Goal: Task Accomplishment & Management: Use online tool/utility

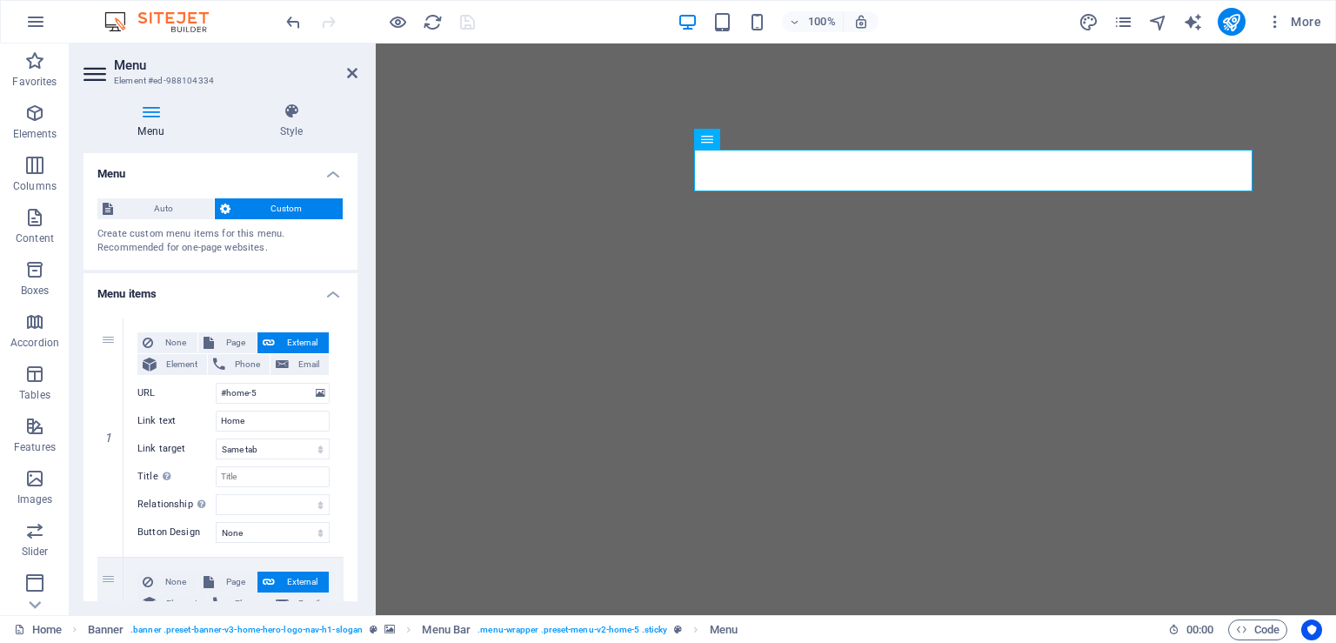
select select
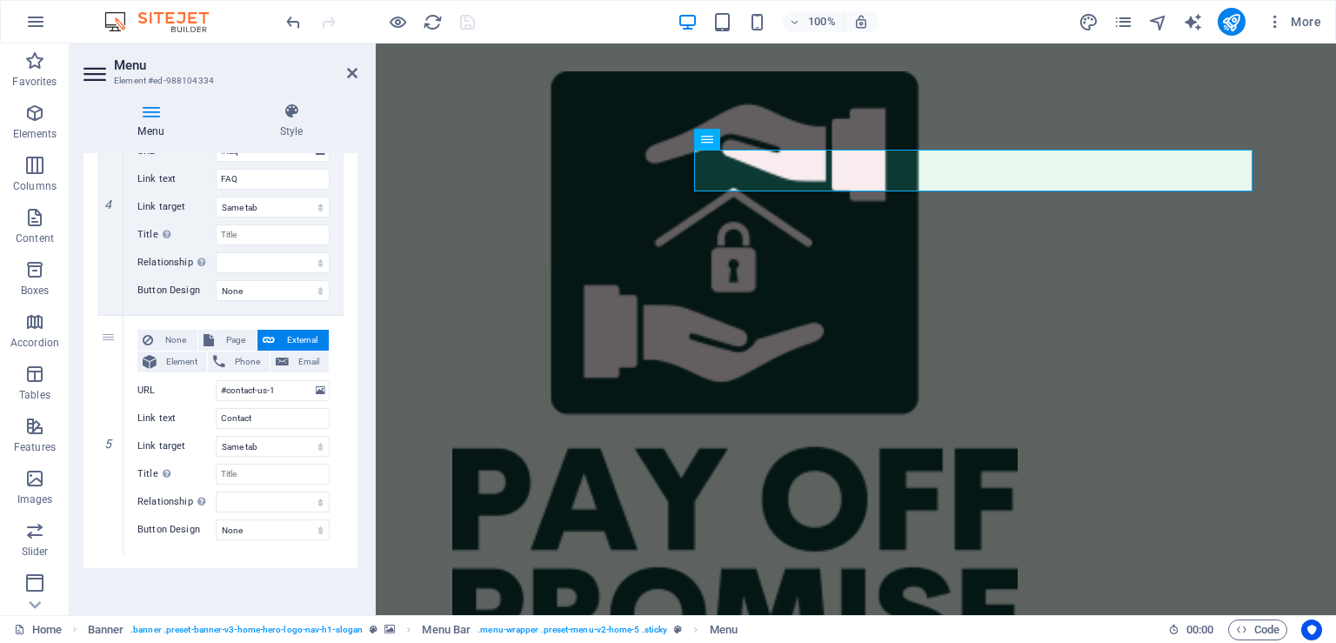
scroll to position [933, 0]
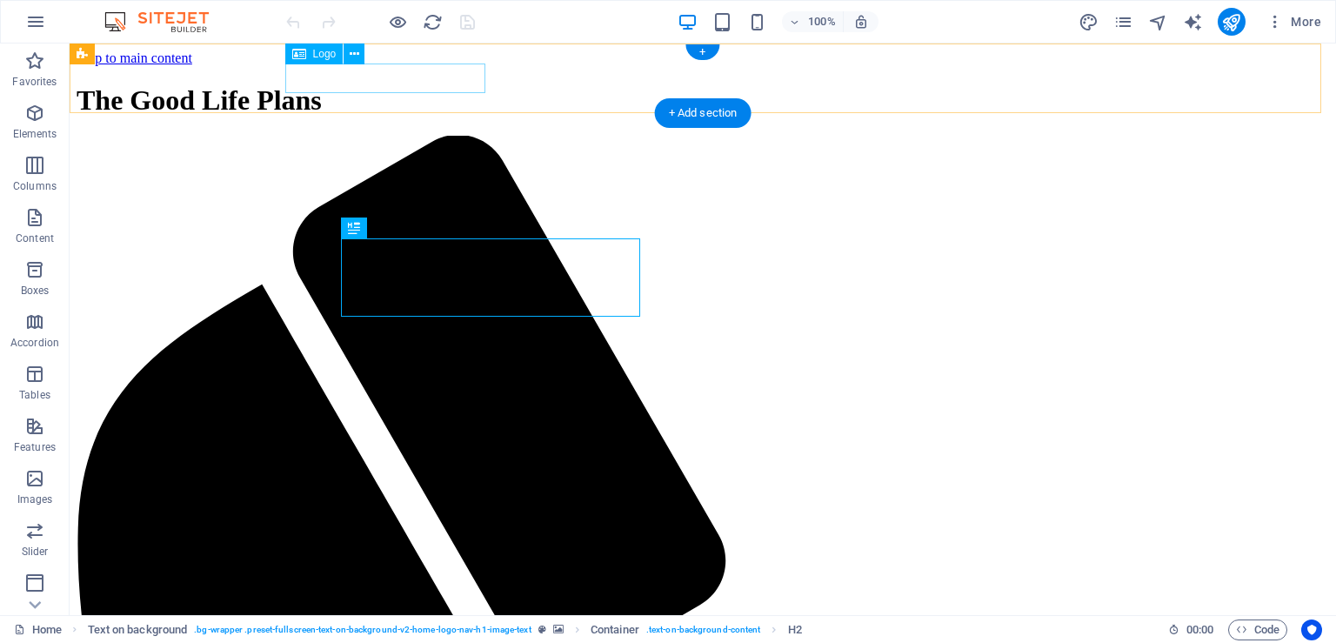
click at [433, 90] on div "The Good Life Plans" at bounding box center [703, 100] width 1253 height 32
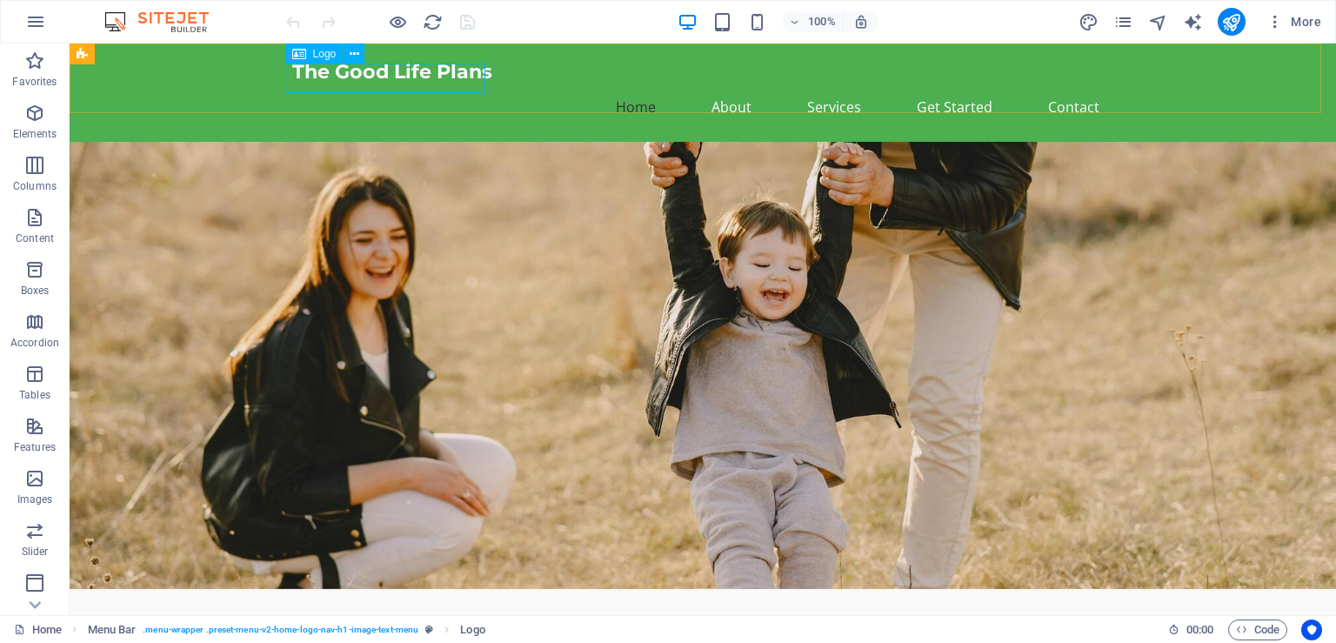
click at [326, 57] on span "Logo" at bounding box center [324, 54] width 23 height 10
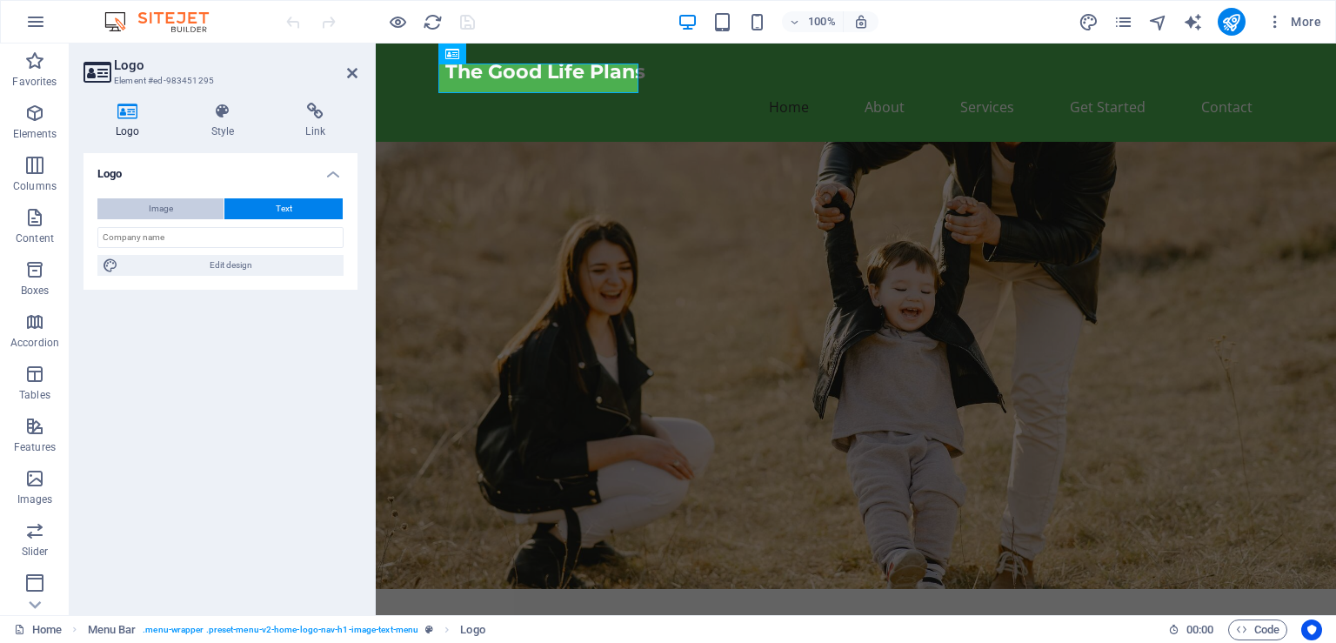
click at [192, 214] on button "Image" at bounding box center [160, 208] width 126 height 21
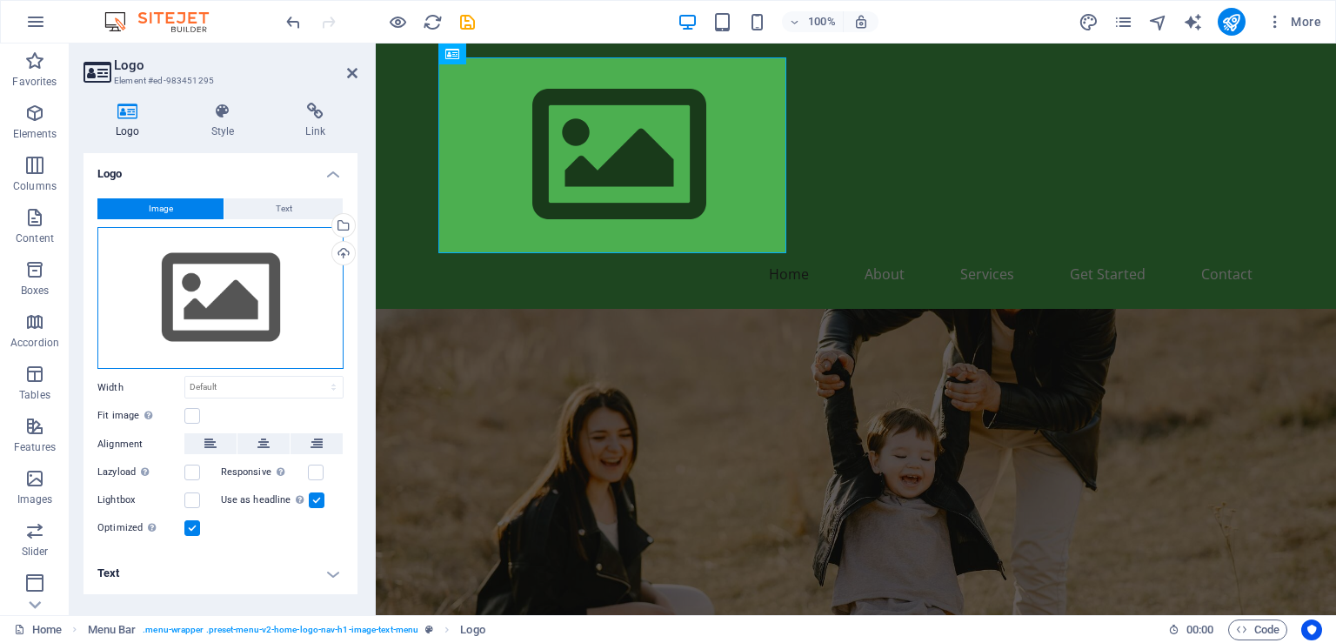
click at [238, 291] on div "Drag files here, click to choose files or select files from Files or our free s…" at bounding box center [220, 298] width 246 height 143
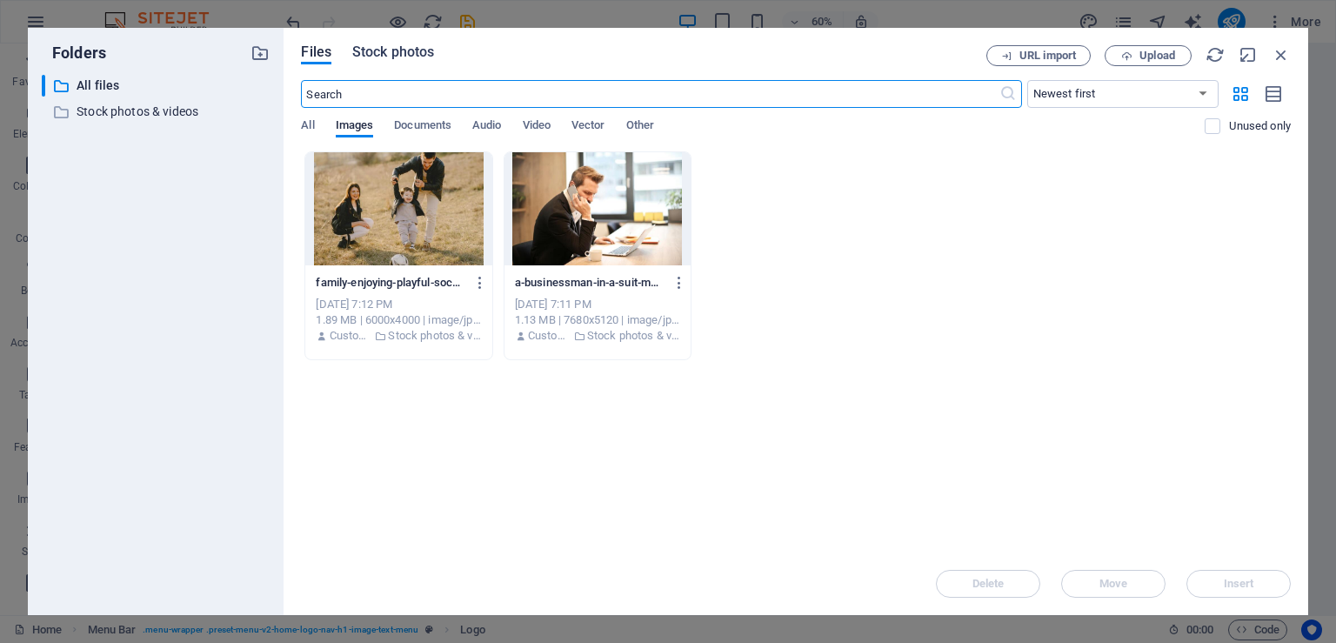
click at [382, 57] on span "Stock photos" at bounding box center [393, 52] width 82 height 21
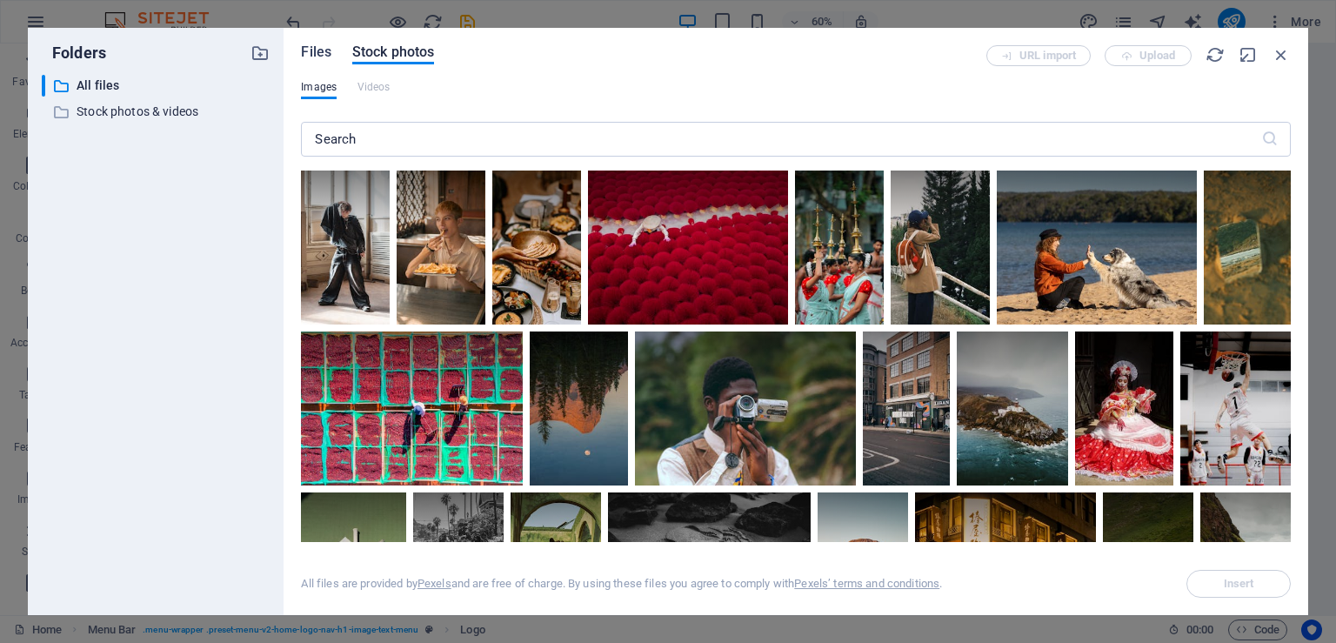
click at [322, 45] on span "Files" at bounding box center [316, 52] width 30 height 21
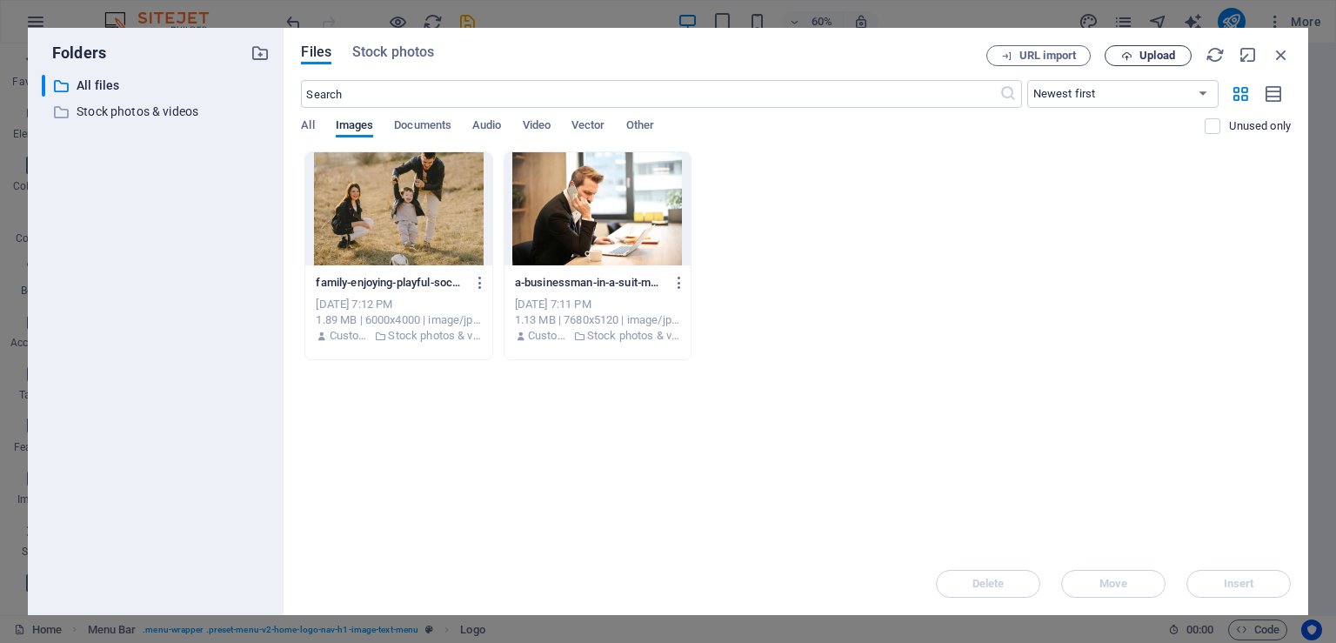
click at [1148, 50] on span "Upload" at bounding box center [1158, 55] width 36 height 10
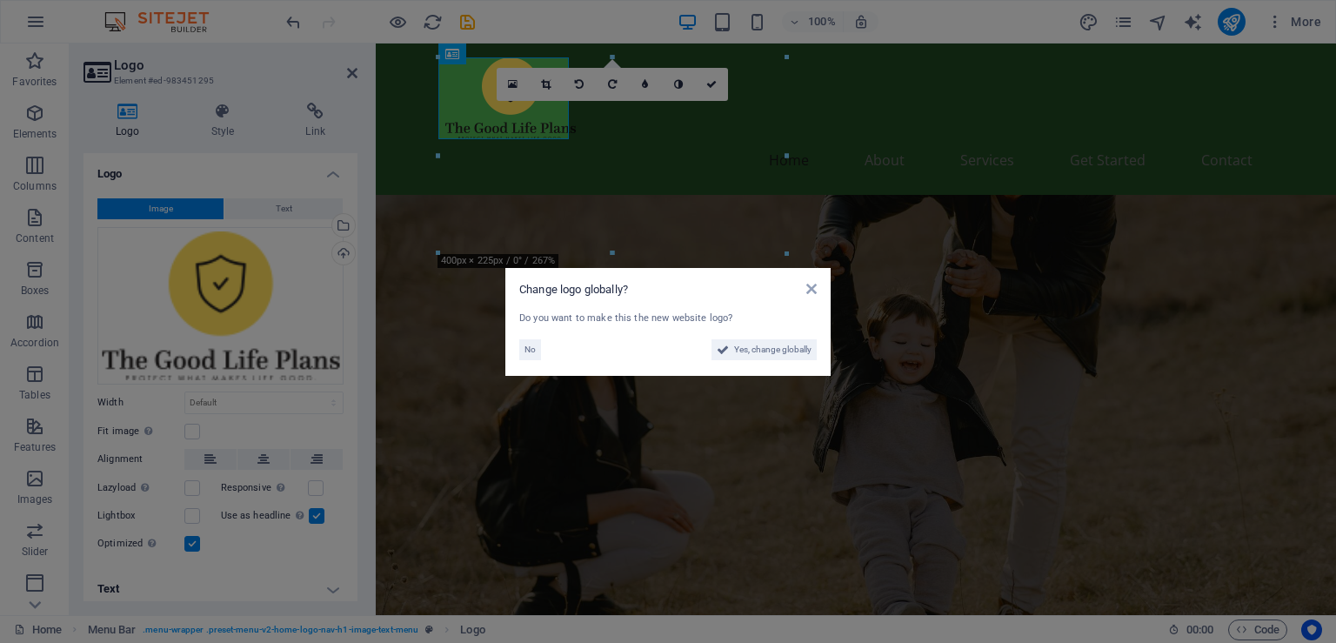
click at [345, 395] on aside "Change logo globally? Do you want to make this the new website logo? No Yes, ch…" at bounding box center [668, 321] width 1336 height 643
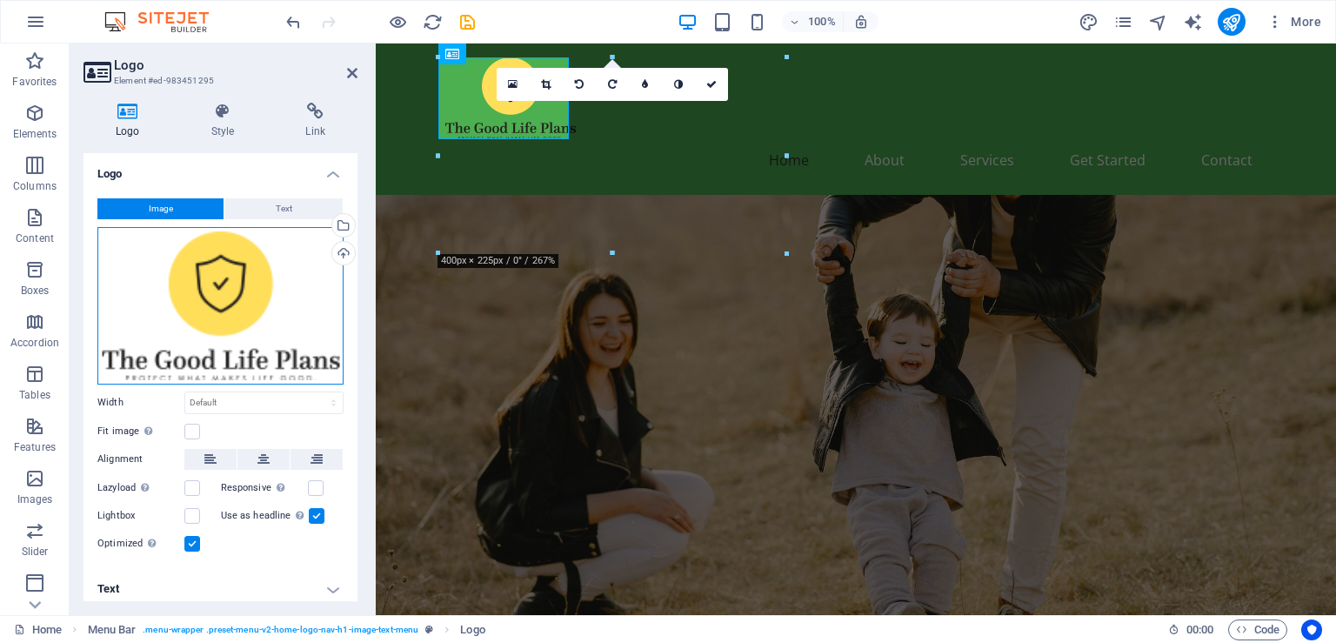
click at [224, 264] on div "Drag files here, click to choose files or select files from Files or our free s…" at bounding box center [220, 305] width 246 height 157
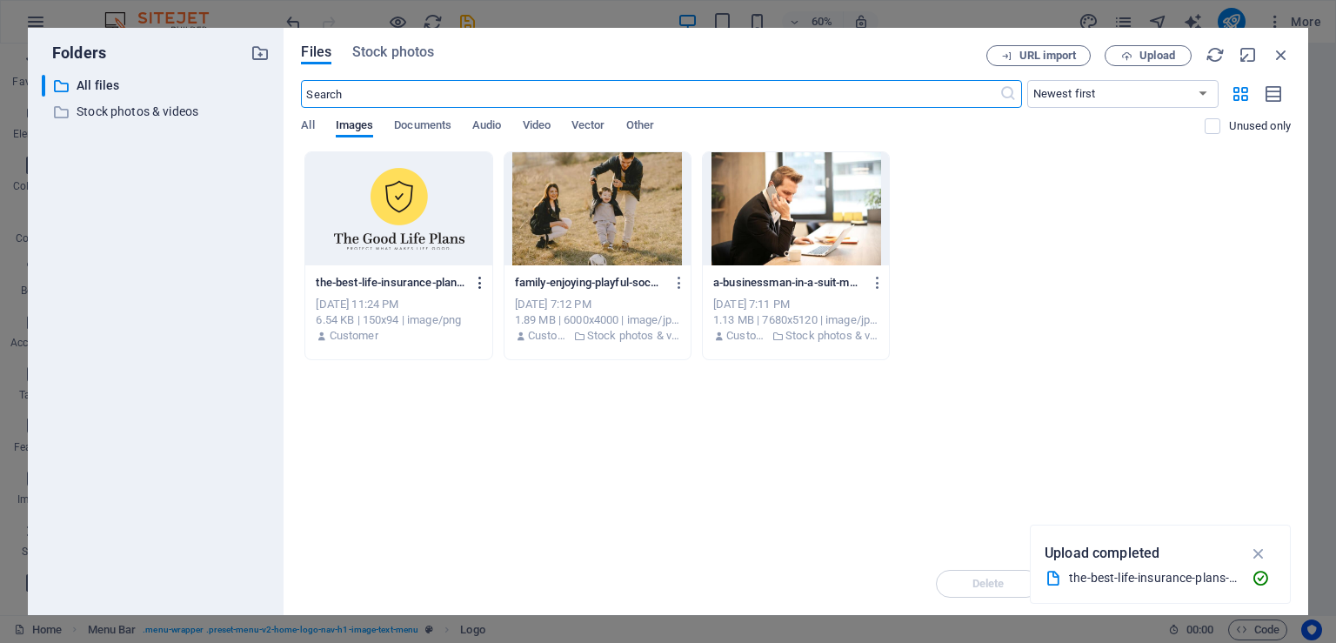
click at [489, 283] on icon "button" at bounding box center [480, 283] width 17 height 16
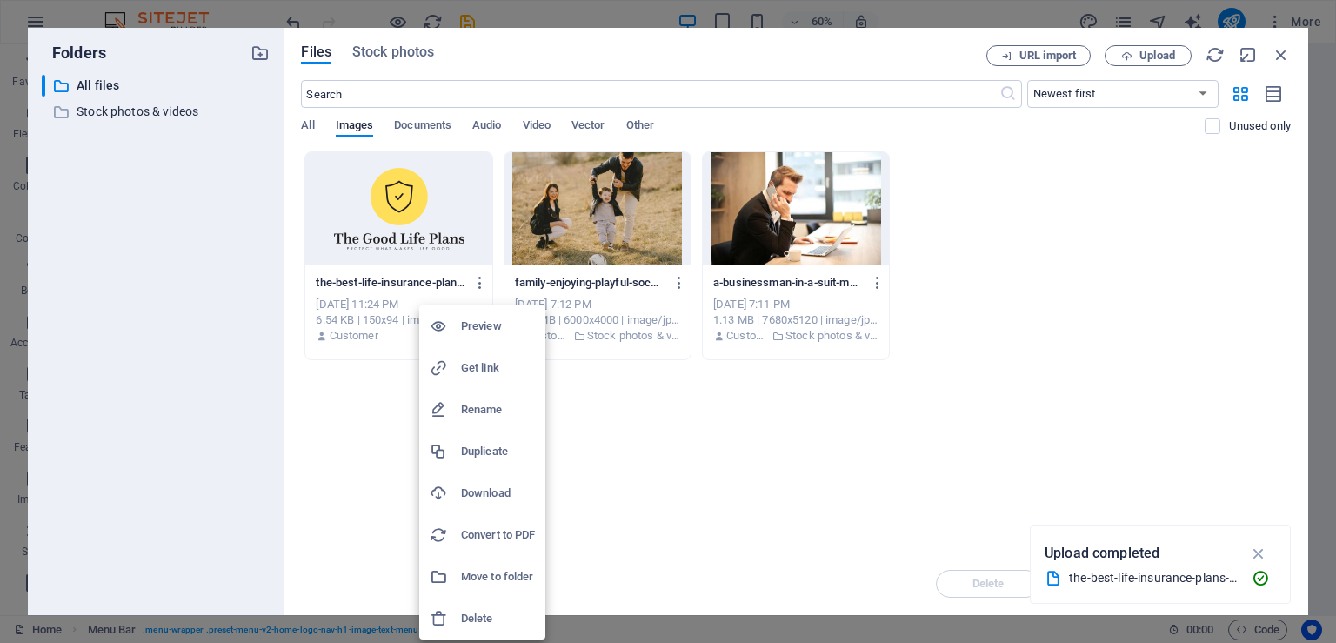
click at [495, 605] on li "Delete" at bounding box center [482, 619] width 126 height 42
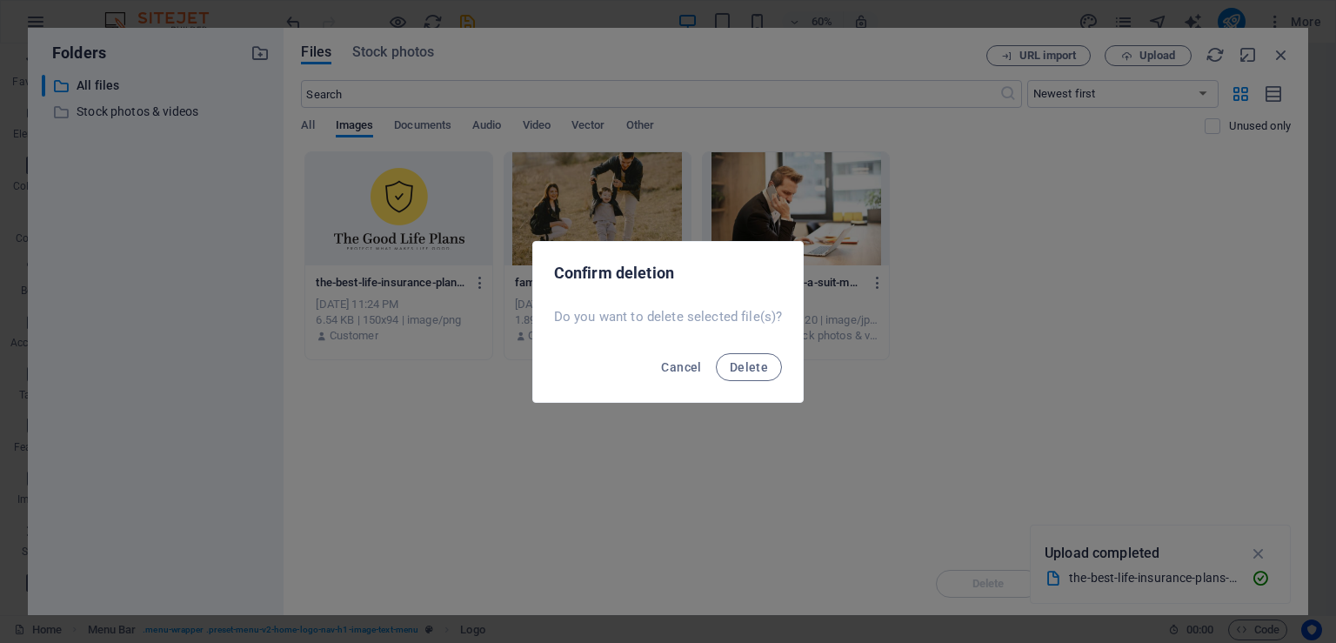
click at [727, 381] on div "Cancel Delete" at bounding box center [668, 372] width 271 height 59
click at [732, 376] on button "Delete" at bounding box center [749, 367] width 66 height 28
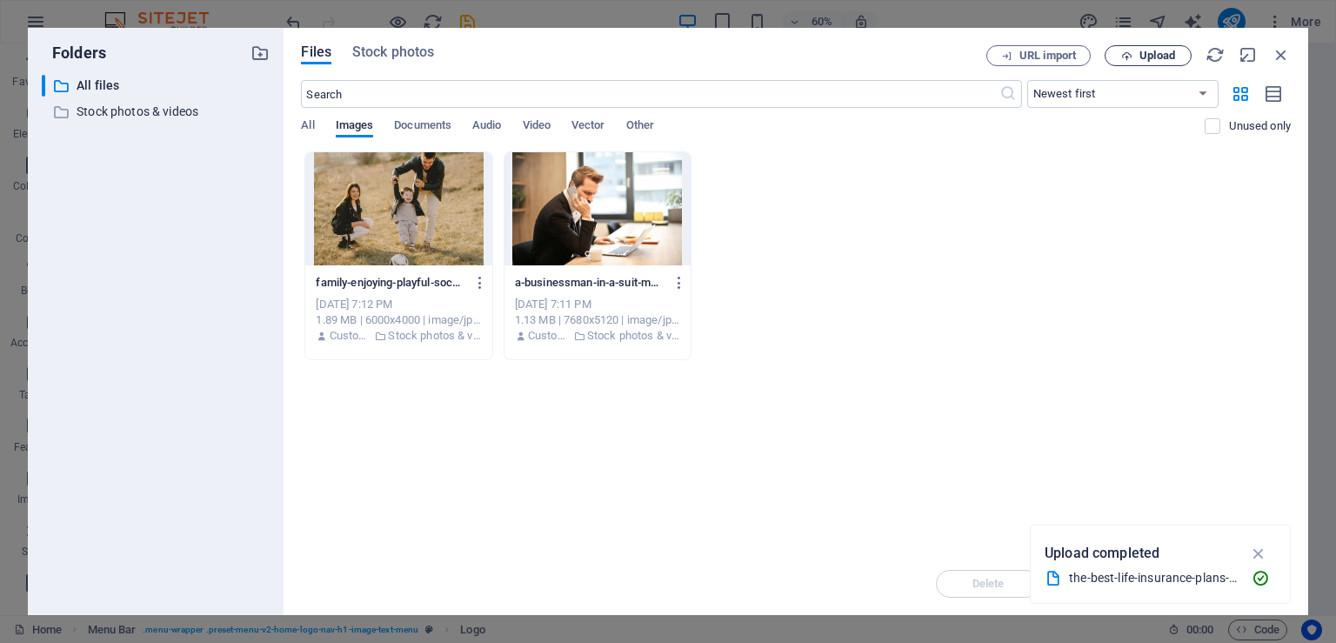
click at [1124, 51] on icon "button" at bounding box center [1126, 55] width 11 height 11
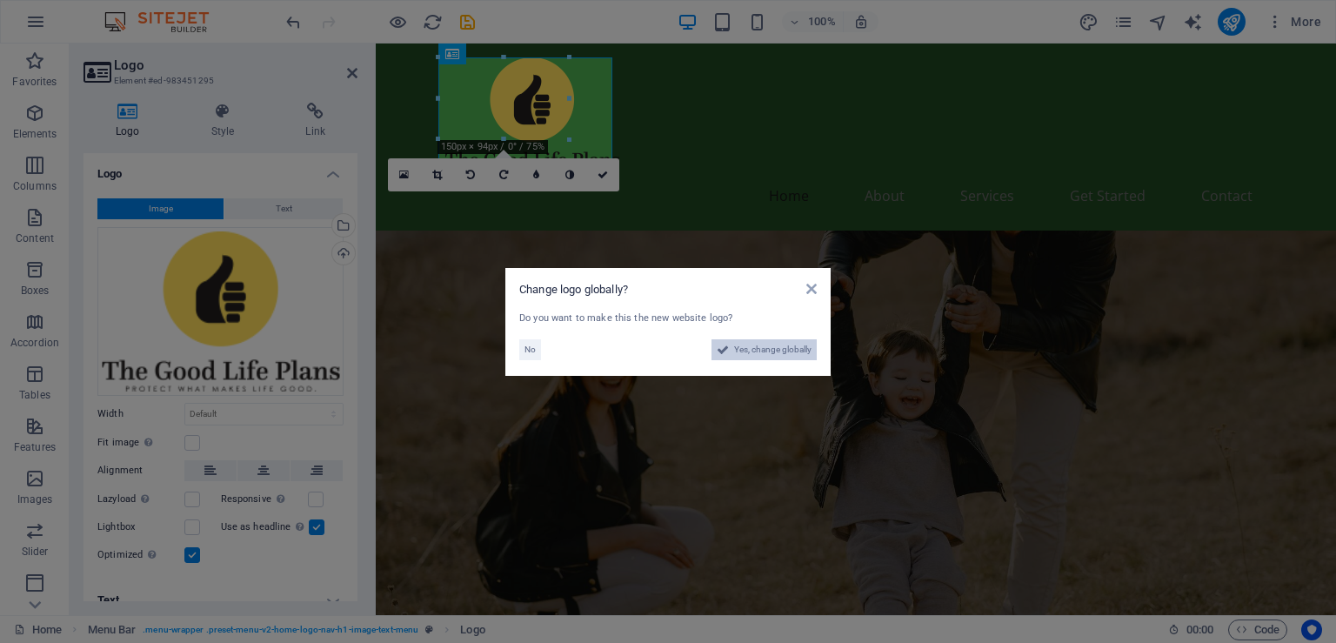
click at [761, 347] on span "Yes, change globally" at bounding box center [772, 349] width 77 height 21
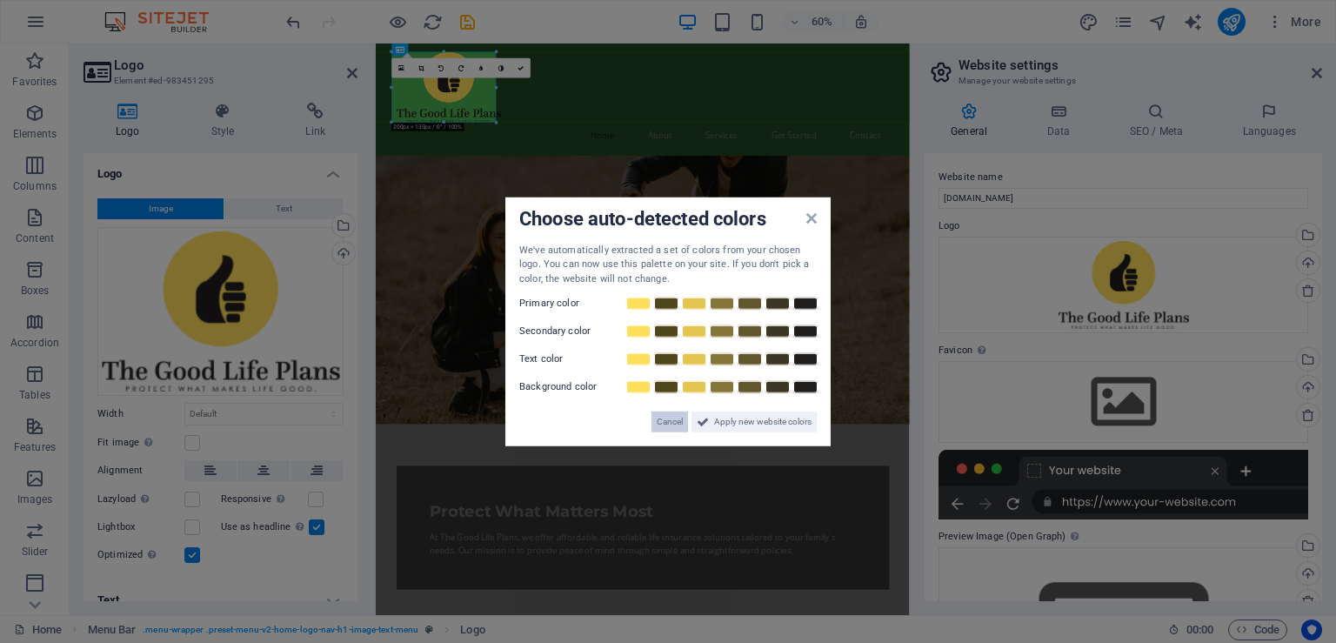
click at [671, 418] on span "Cancel" at bounding box center [670, 422] width 26 height 21
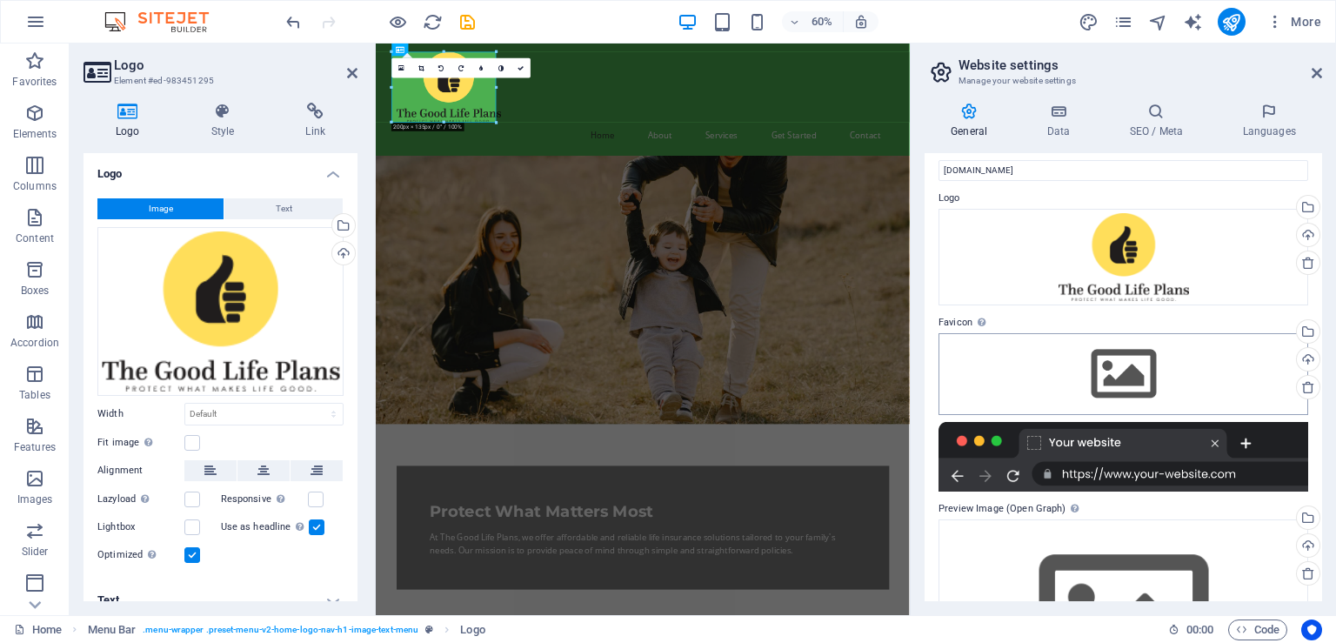
scroll to position [39, 0]
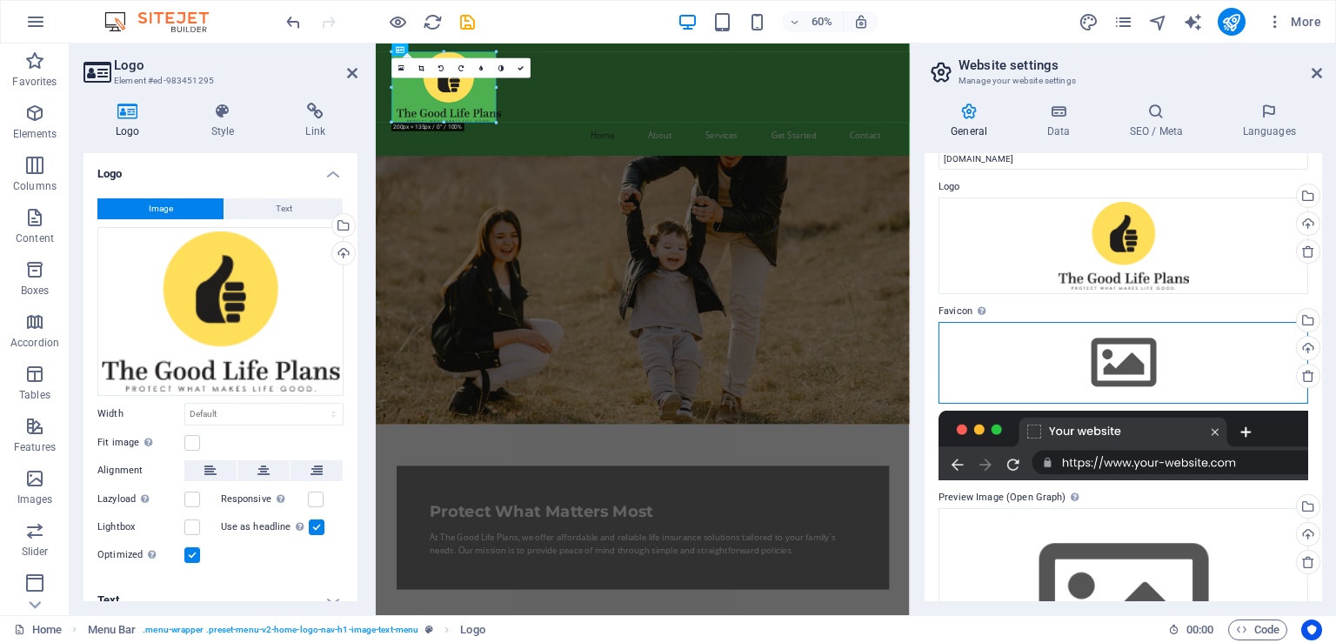
click at [1059, 378] on div "Drag files here, click to choose files or select files from Files or our free s…" at bounding box center [1124, 363] width 370 height 82
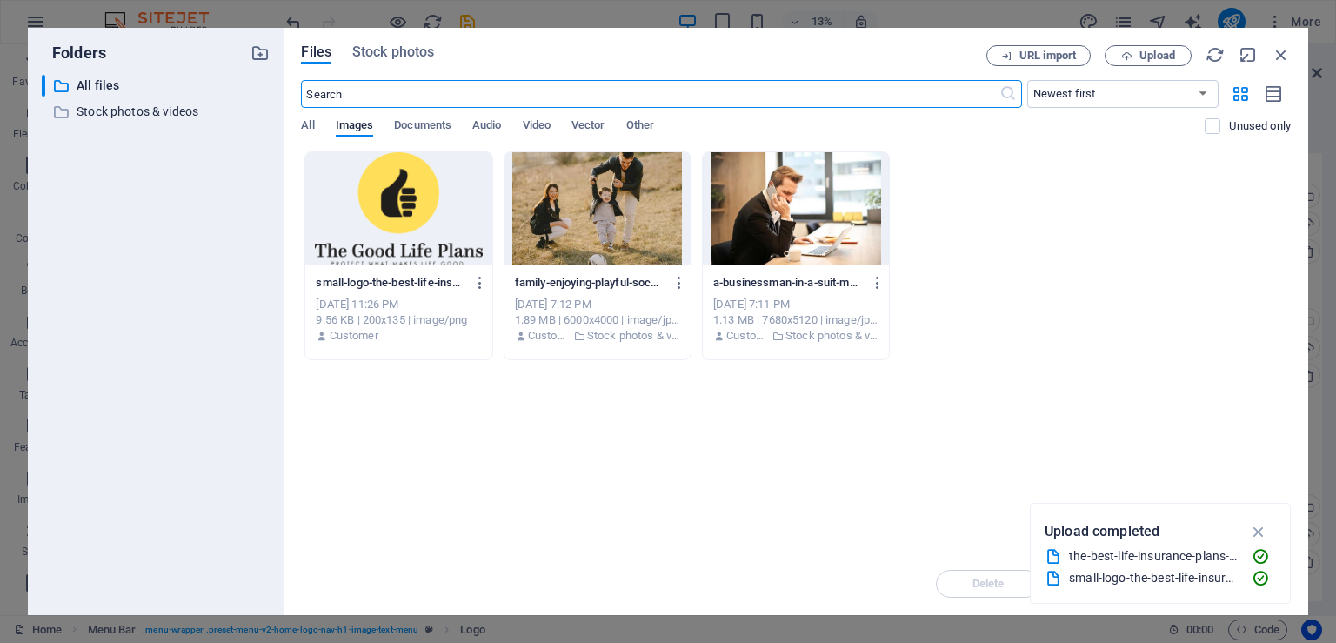
click at [442, 218] on div at bounding box center [398, 208] width 186 height 113
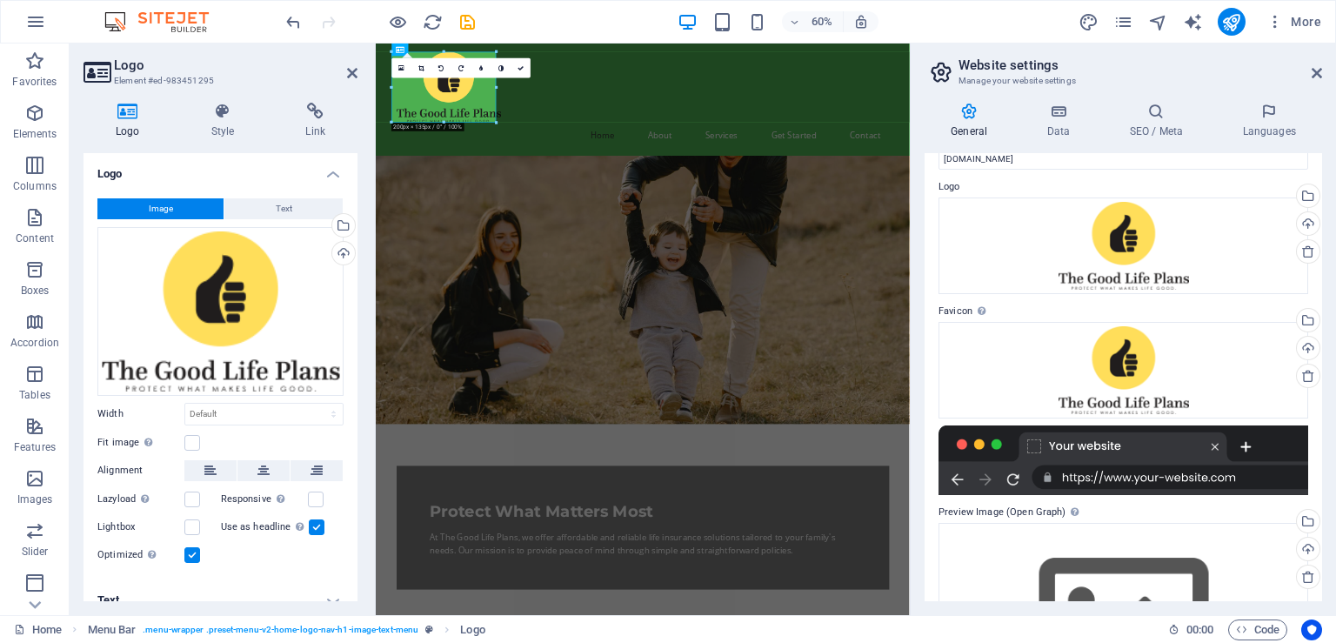
scroll to position [174, 0]
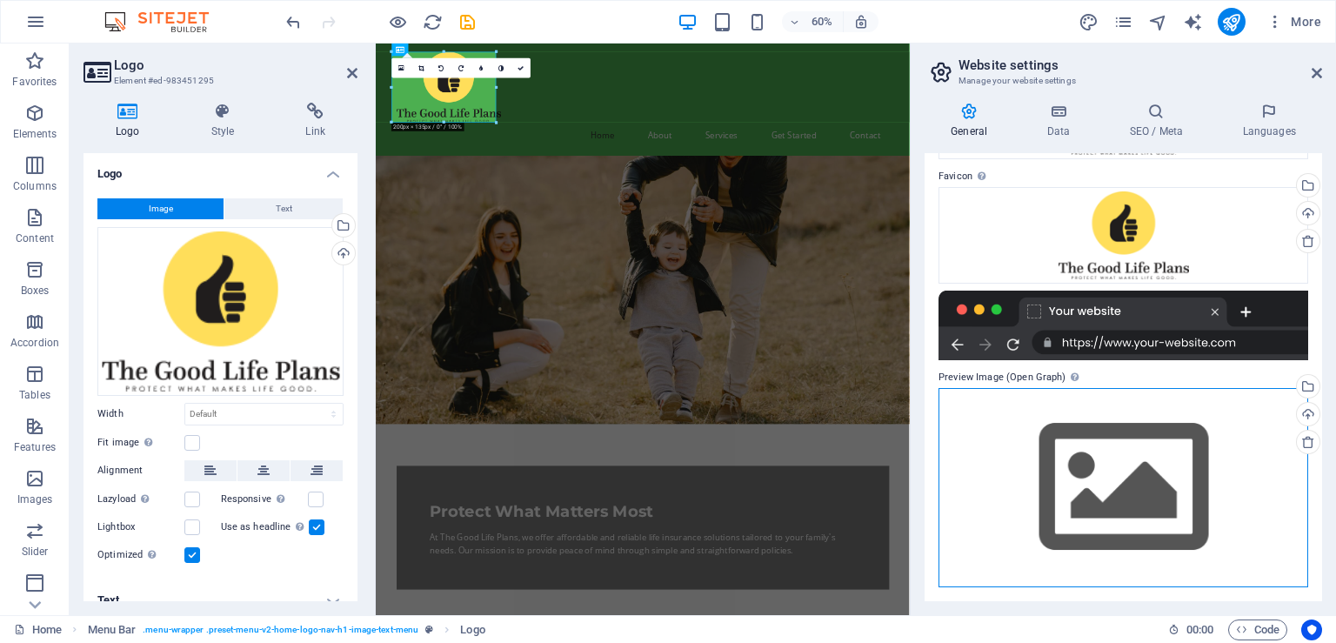
click at [1077, 433] on div "Drag files here, click to choose files or select files from Files or our free s…" at bounding box center [1124, 487] width 370 height 199
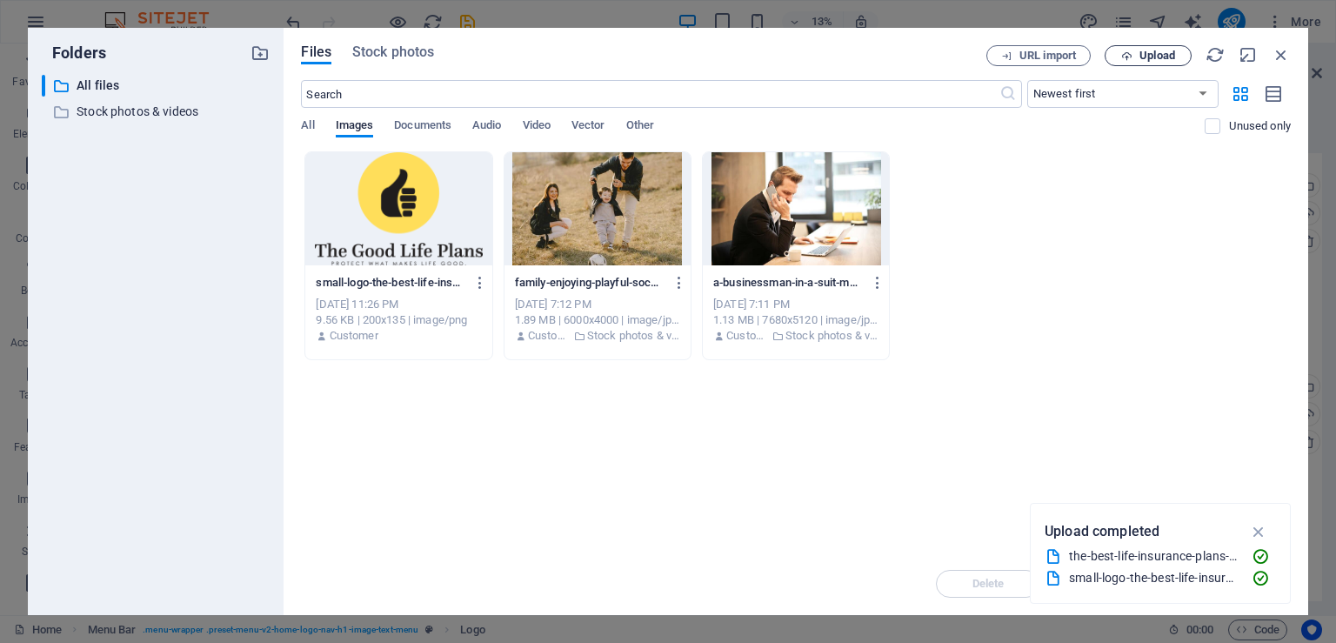
click at [1127, 59] on icon "button" at bounding box center [1126, 55] width 11 height 11
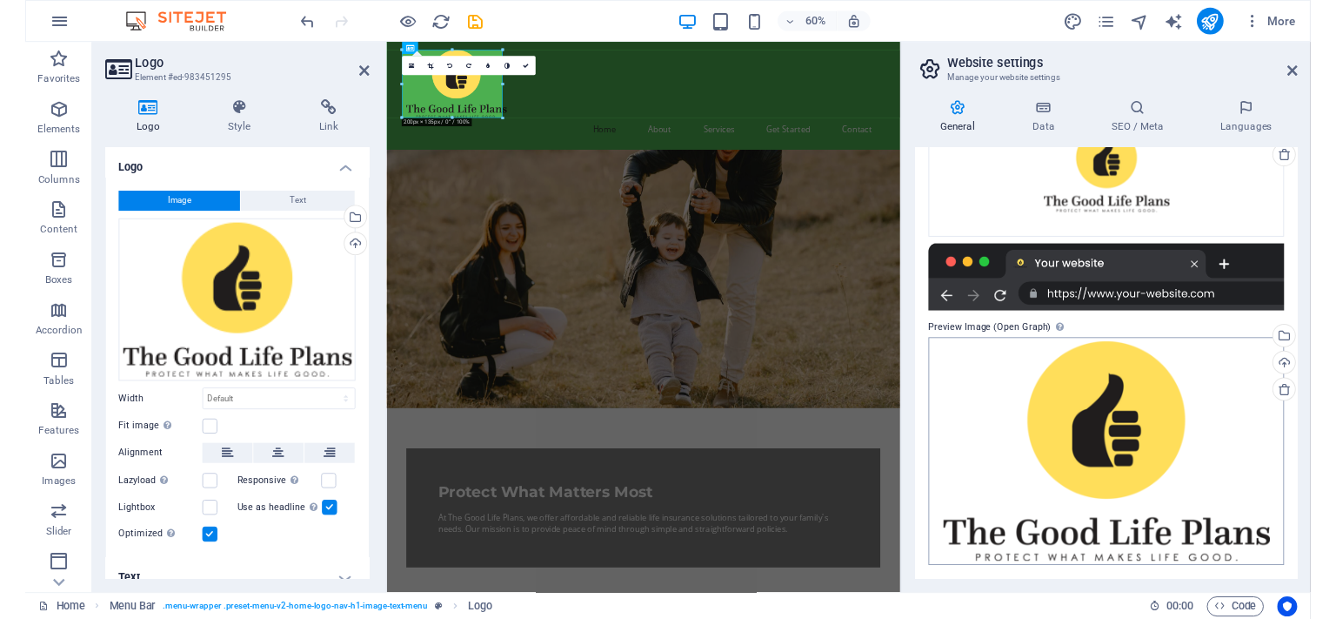
scroll to position [0, 0]
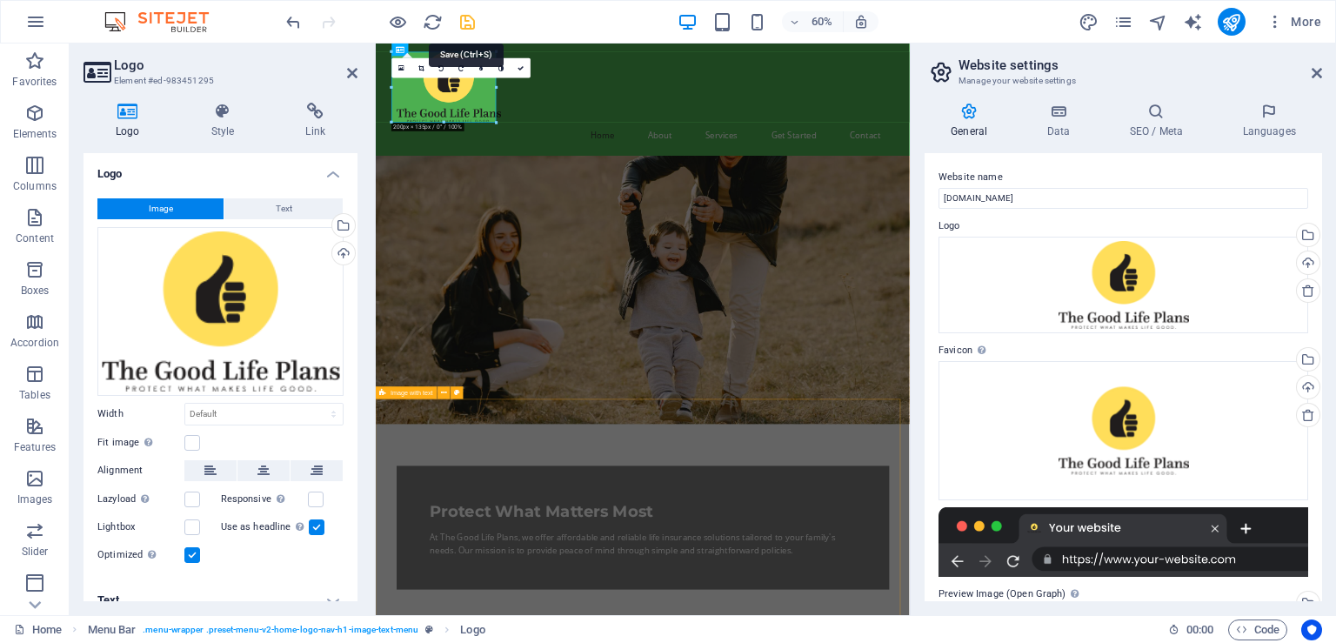
click at [461, 13] on icon "save" at bounding box center [468, 22] width 20 height 20
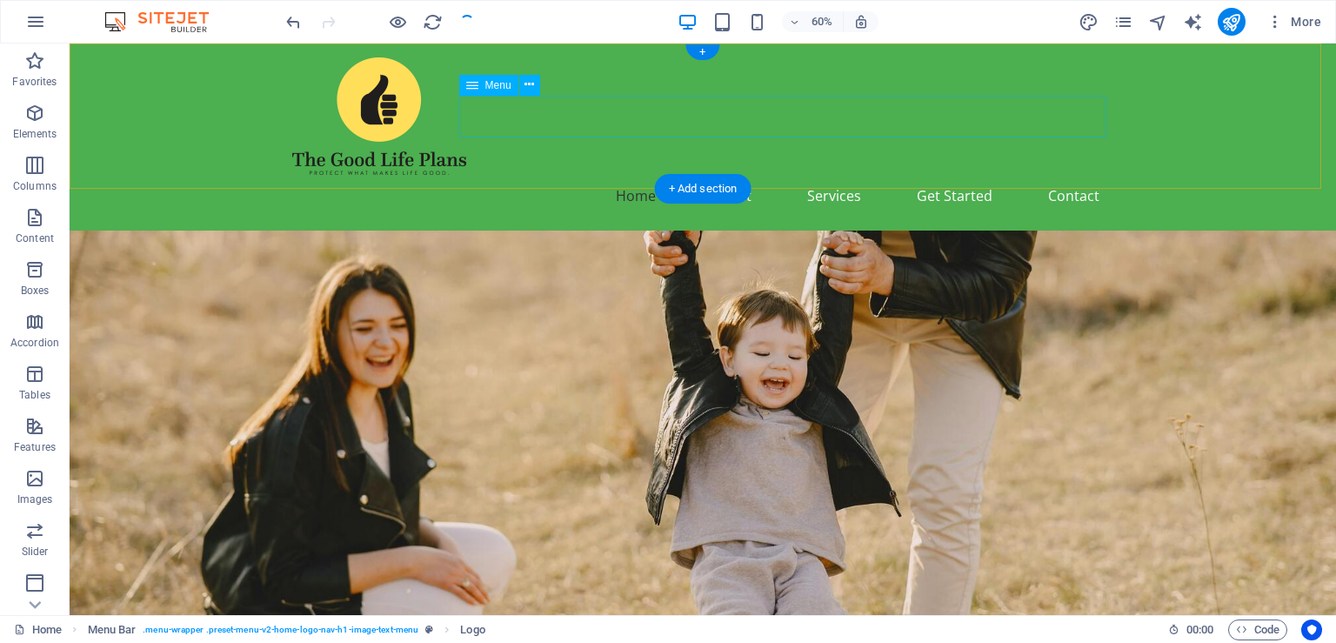
checkbox input "false"
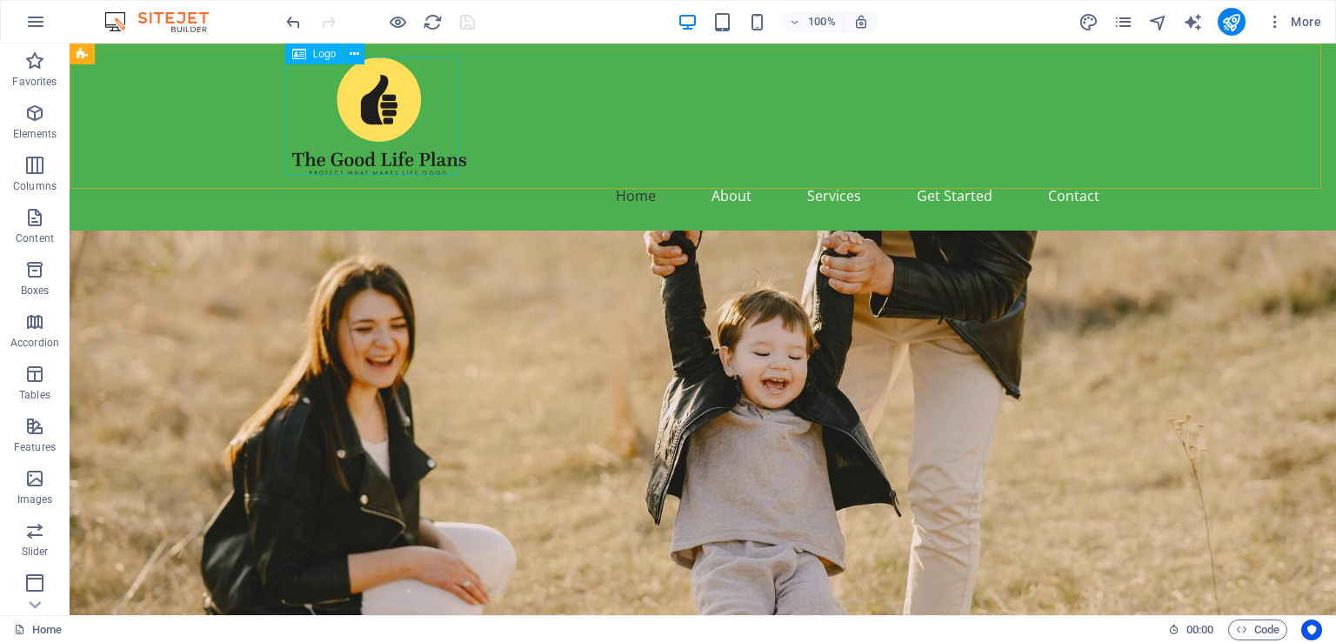
click at [324, 55] on span "Logo" at bounding box center [324, 54] width 23 height 10
click at [324, 53] on span "Logo" at bounding box center [324, 54] width 23 height 10
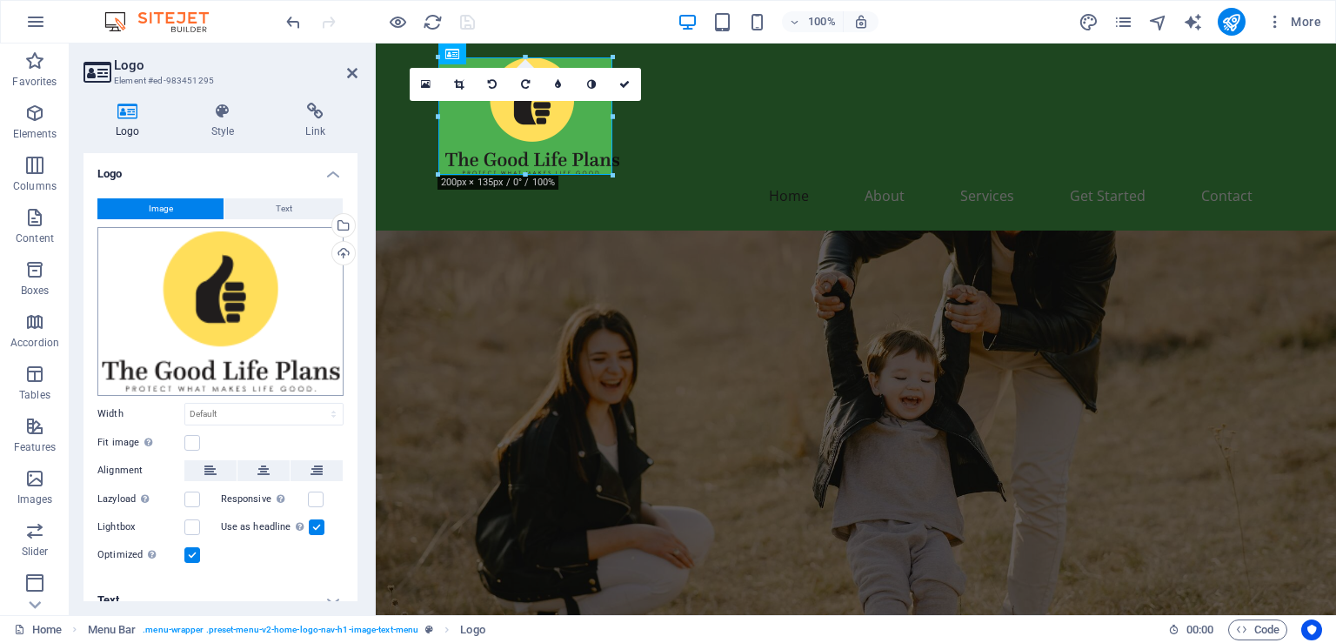
click at [188, 291] on div "Drag files here, click to choose files or select files from Files or our free s…" at bounding box center [220, 311] width 246 height 169
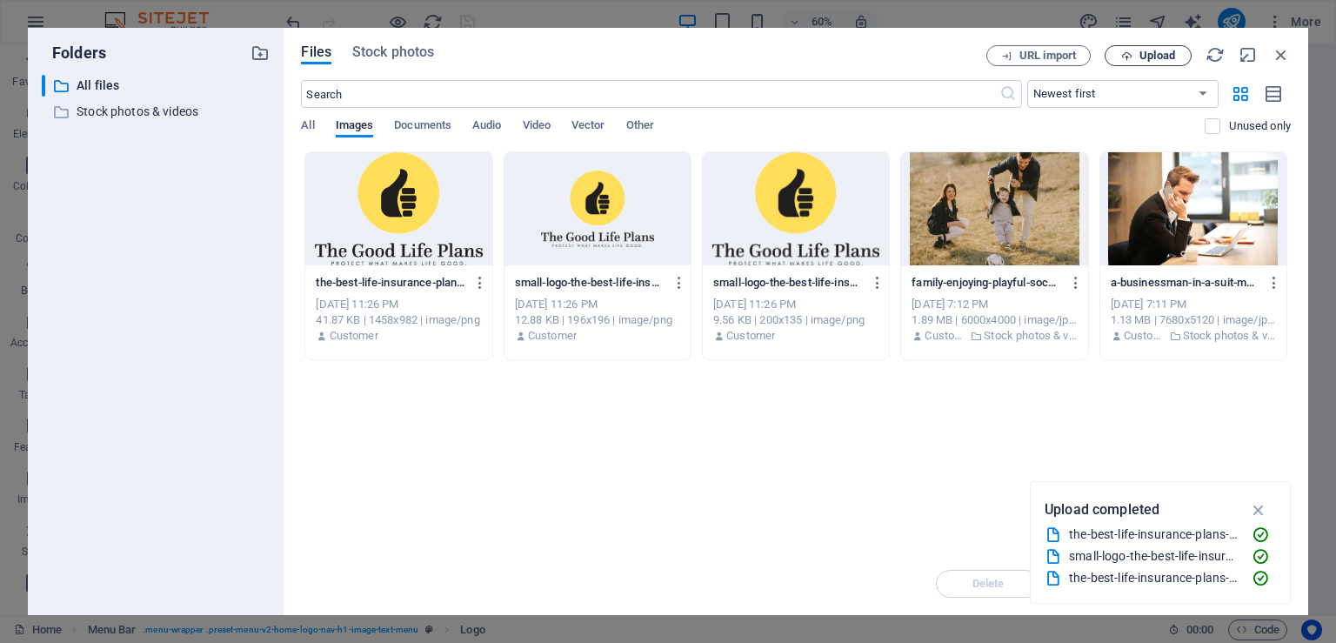
click at [1144, 47] on button "Upload" at bounding box center [1148, 55] width 87 height 21
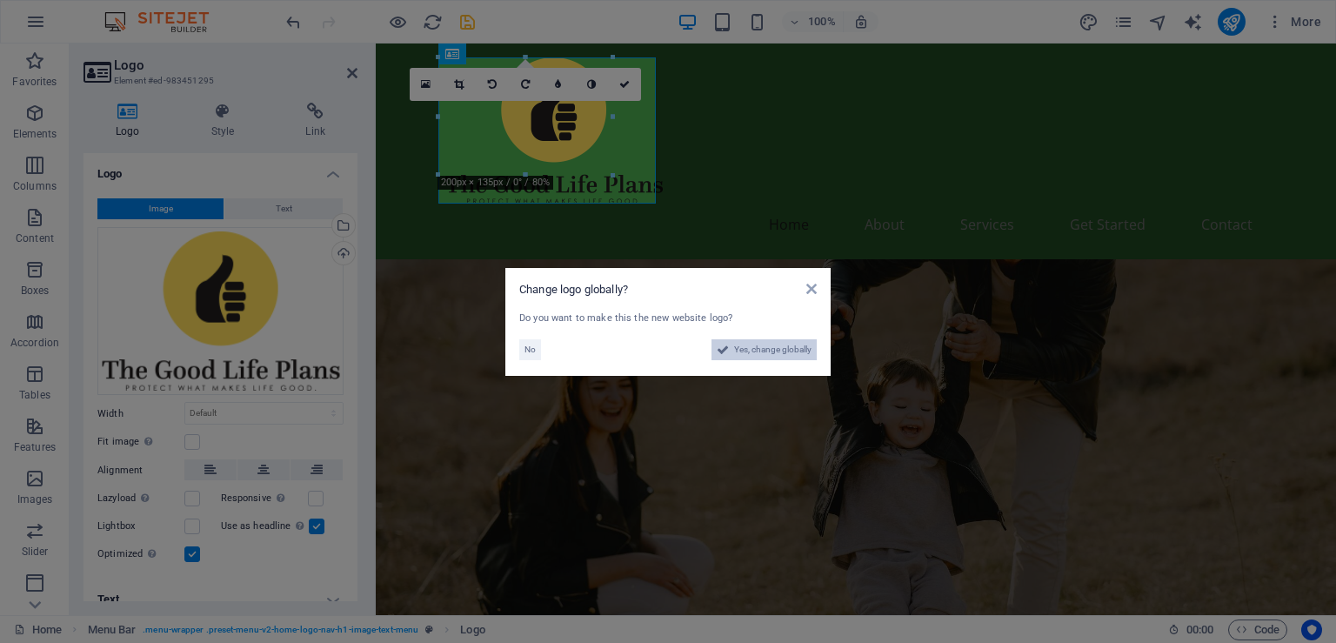
click at [766, 356] on span "Yes, change globally" at bounding box center [772, 349] width 77 height 21
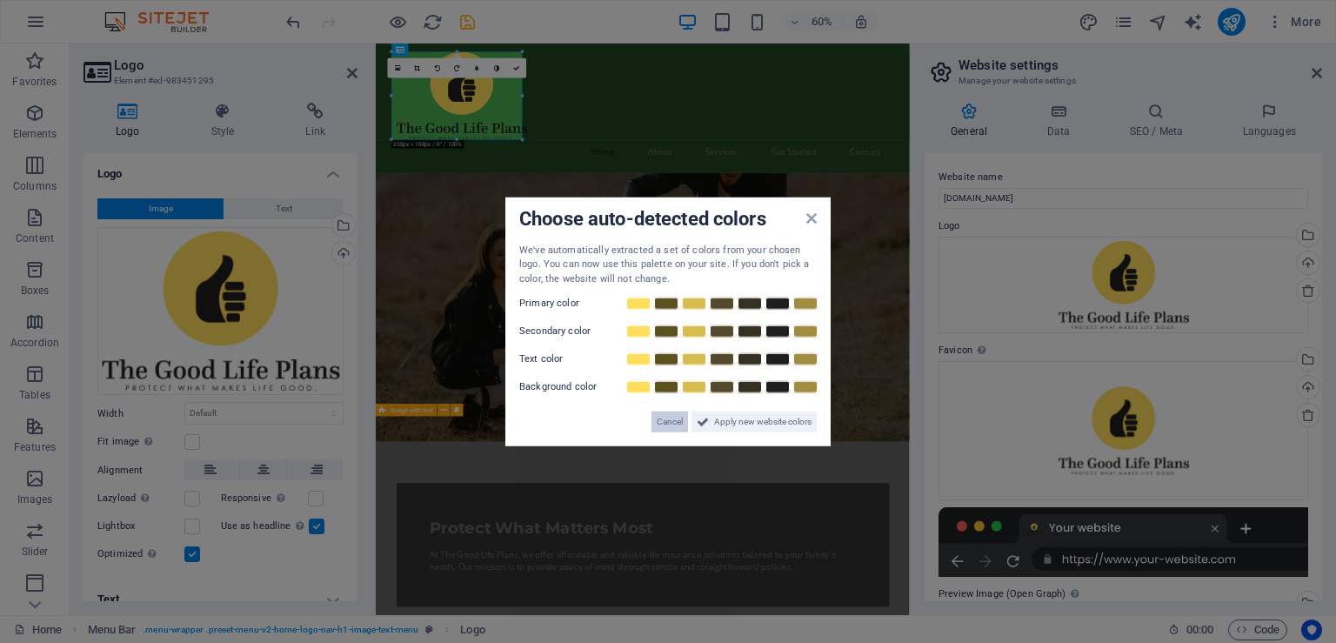
click at [676, 426] on span "Cancel" at bounding box center [670, 422] width 26 height 21
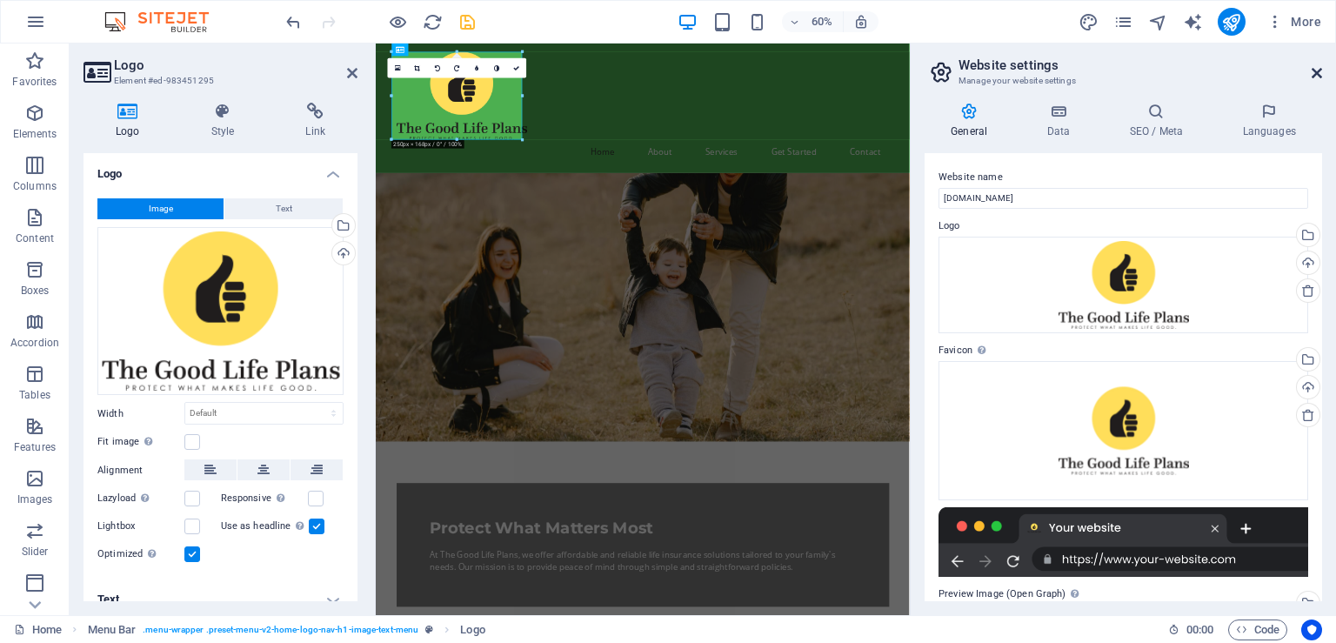
click at [1319, 74] on icon at bounding box center [1317, 73] width 10 height 14
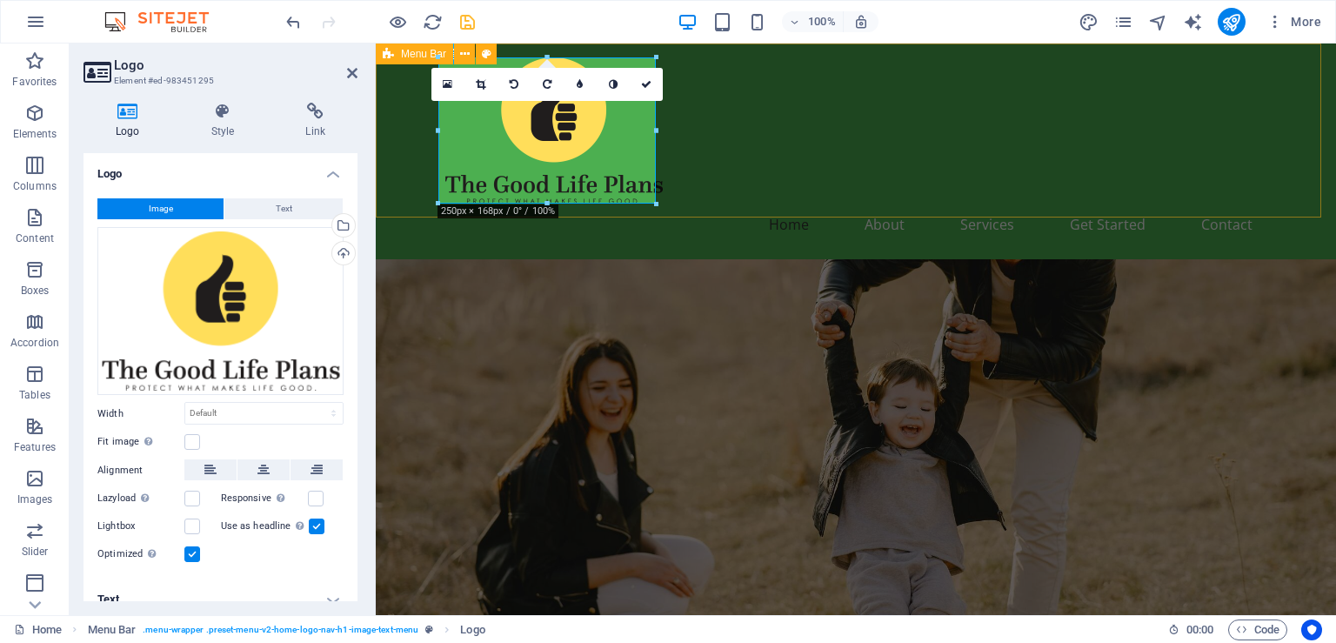
click at [816, 172] on div "Home About Services Get Started Contact" at bounding box center [856, 152] width 960 height 216
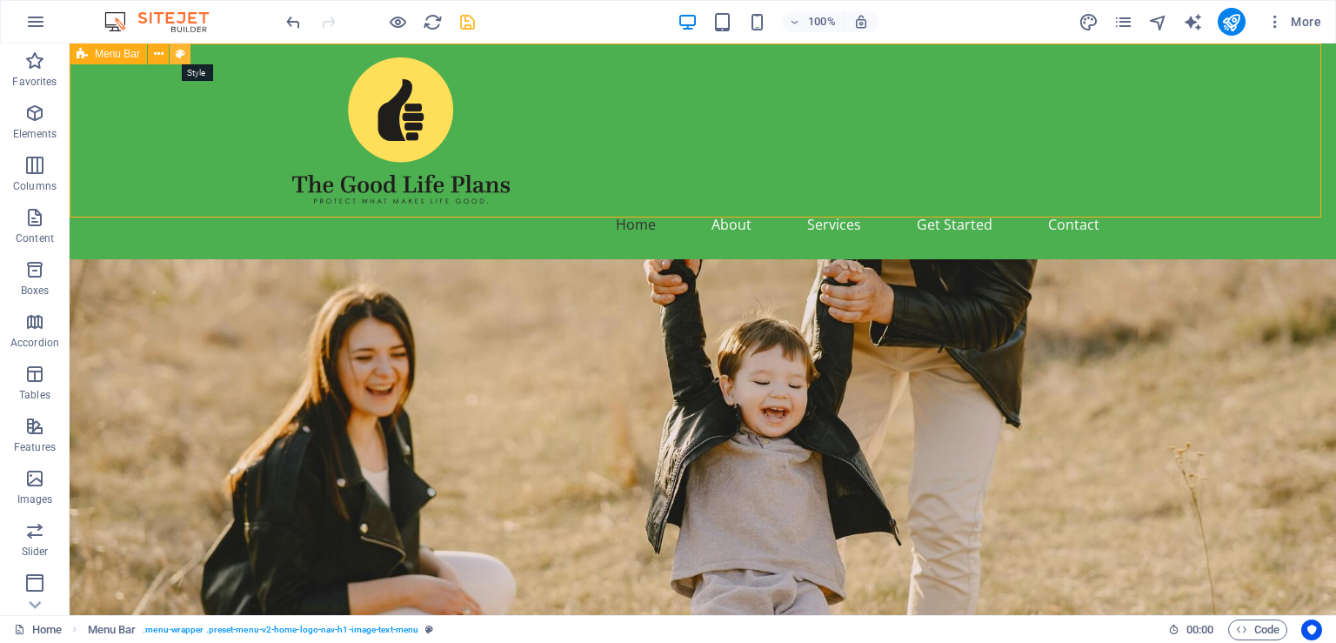
click at [177, 55] on icon at bounding box center [181, 54] width 10 height 18
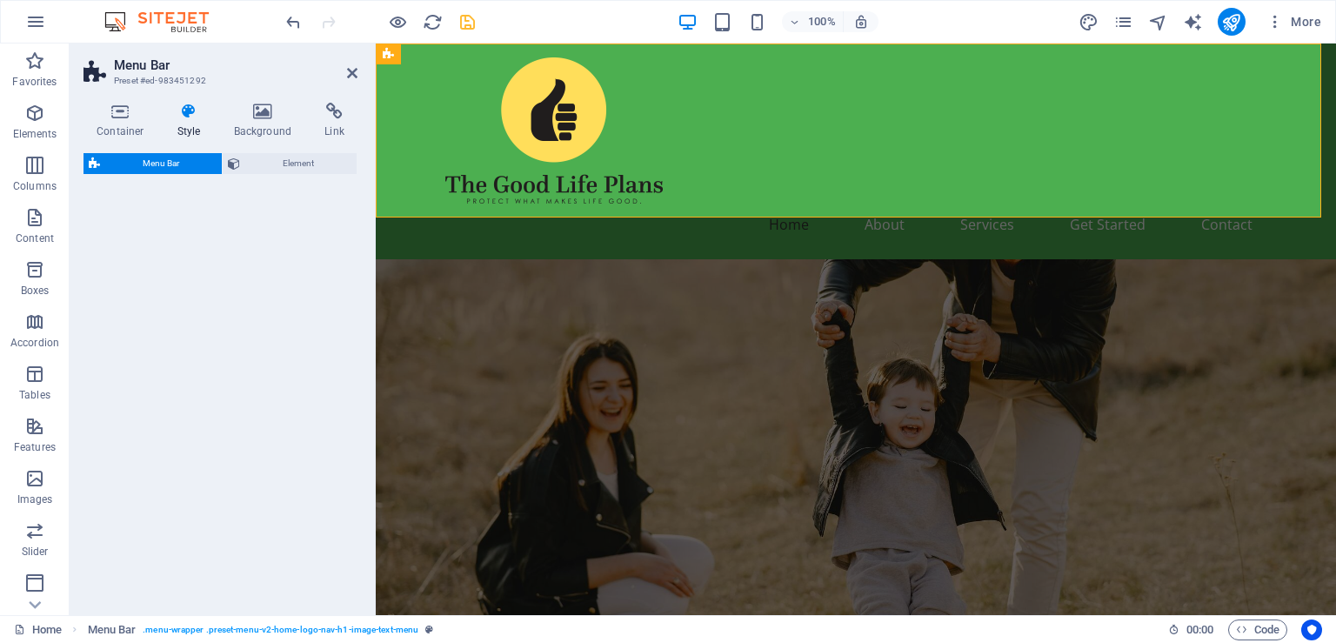
select select "rem"
select select "preset-menu-v2-home-logo-nav-h1-image-text-menu"
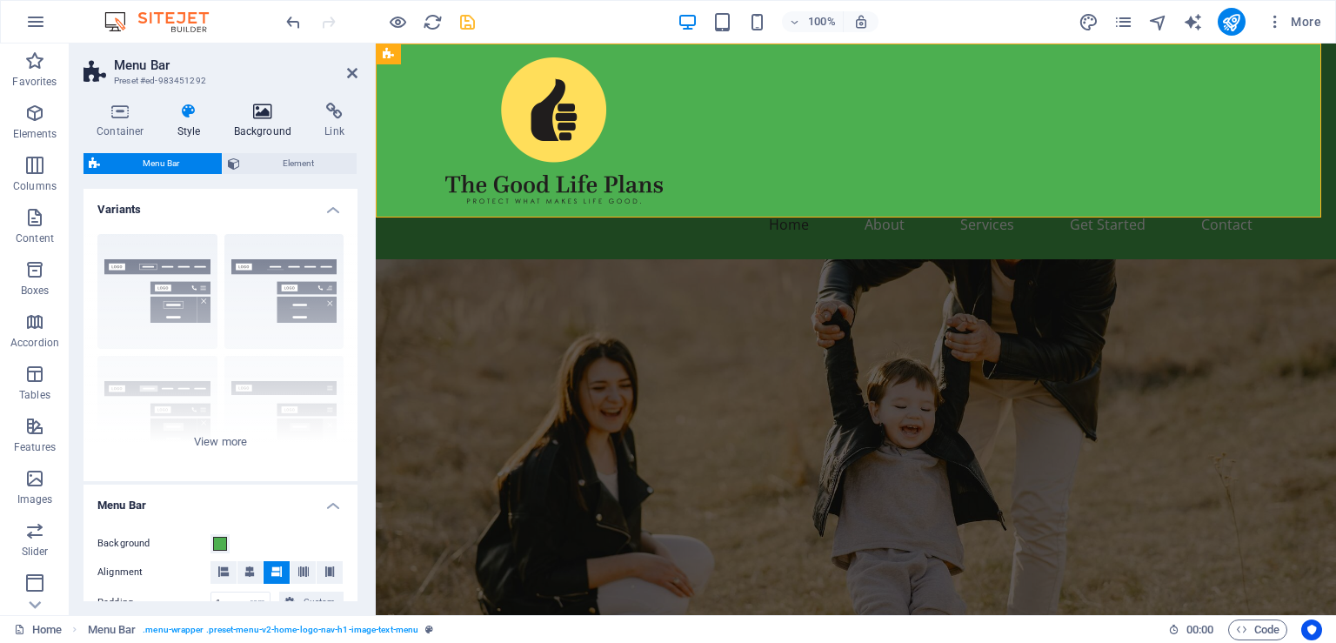
click at [261, 117] on icon at bounding box center [263, 111] width 84 height 17
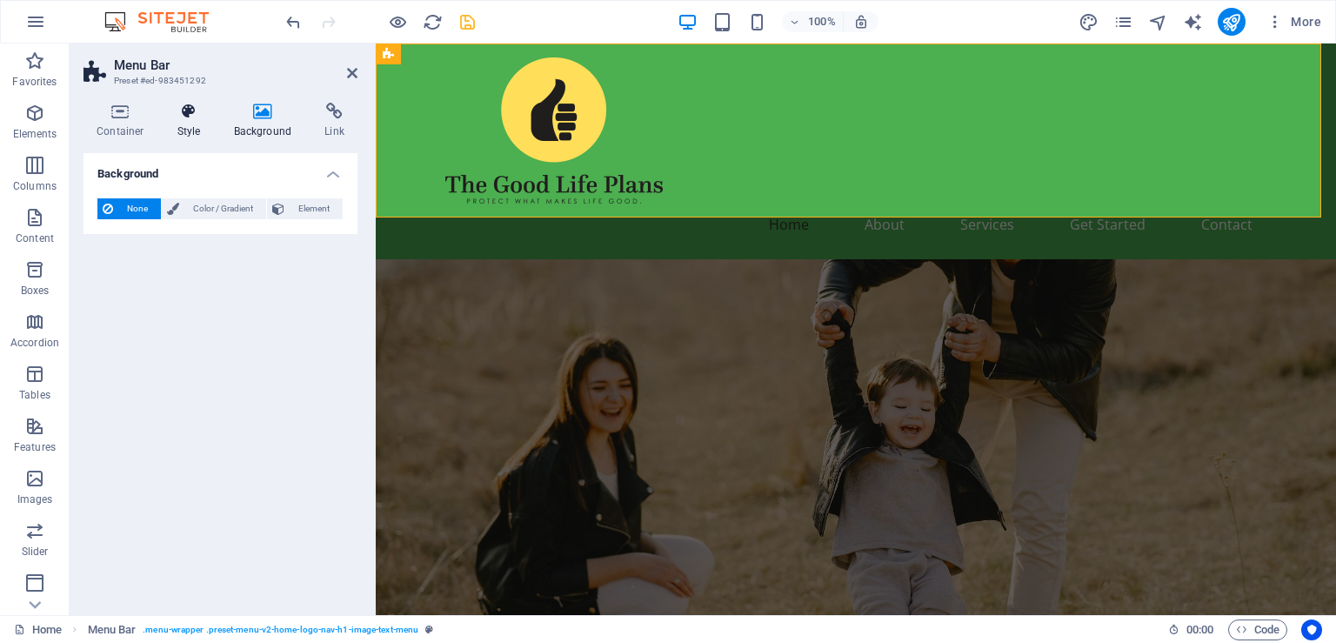
click at [197, 116] on icon at bounding box center [189, 111] width 50 height 17
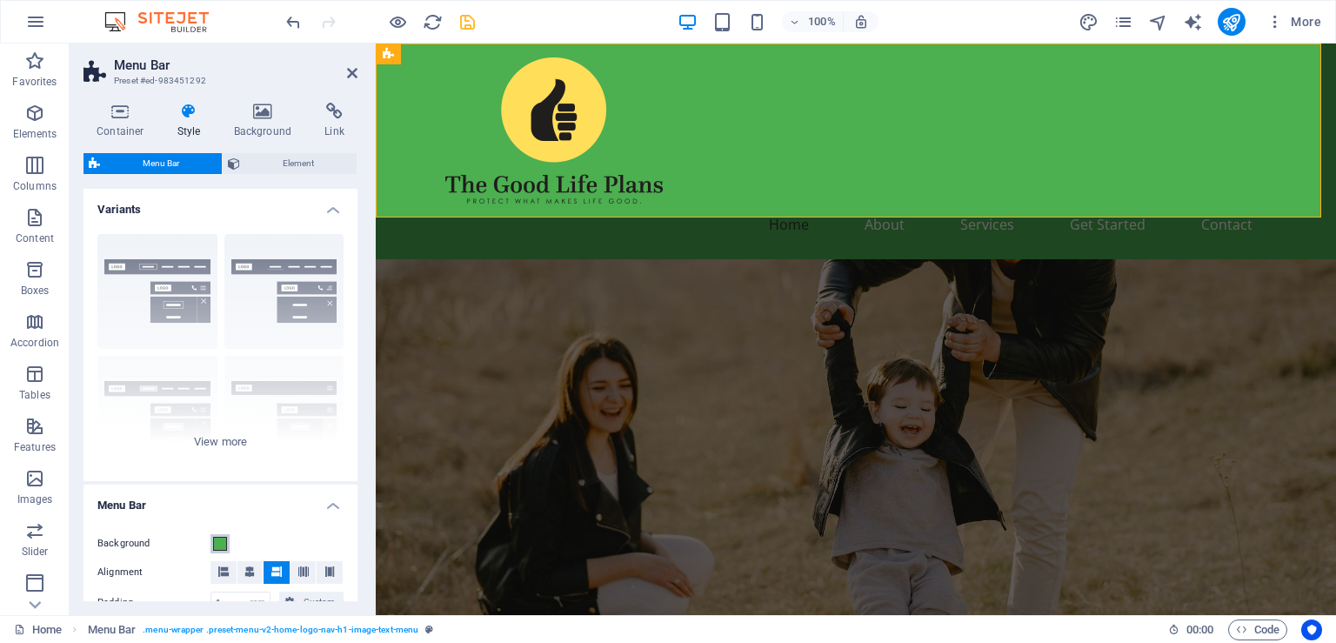
click at [219, 543] on span at bounding box center [220, 544] width 14 height 14
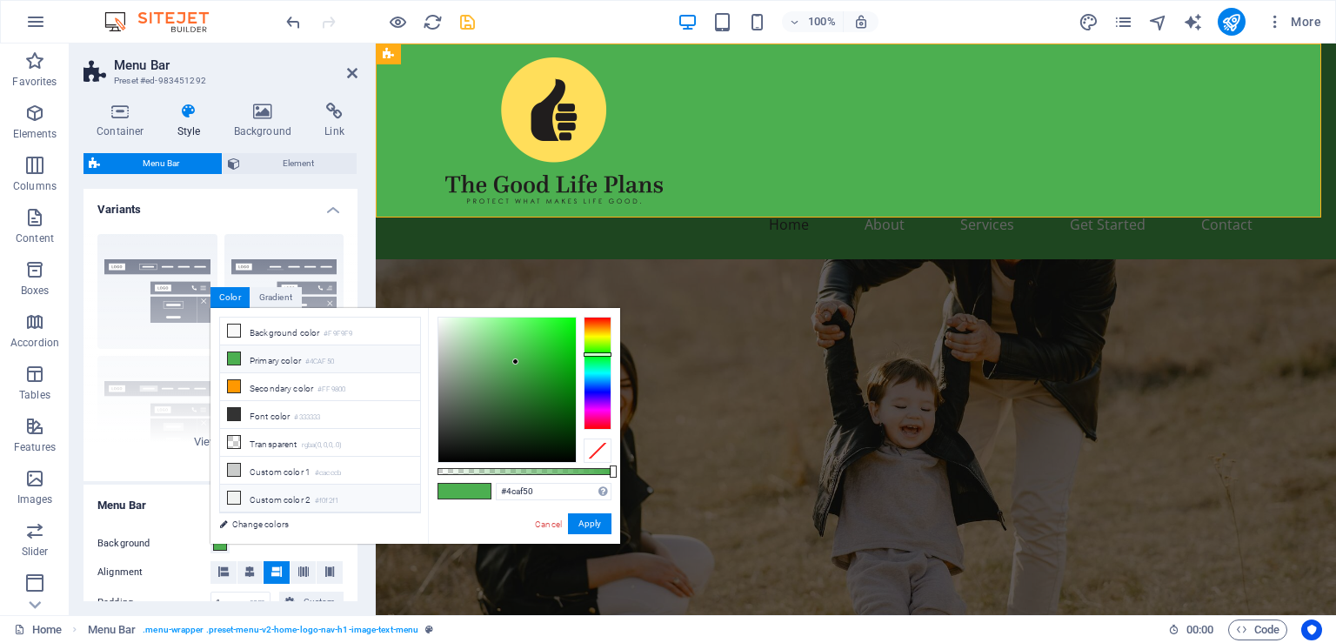
click at [271, 493] on li "Custom color 2 #f0f2f1" at bounding box center [320, 499] width 200 height 28
type input "#f0f2f1"
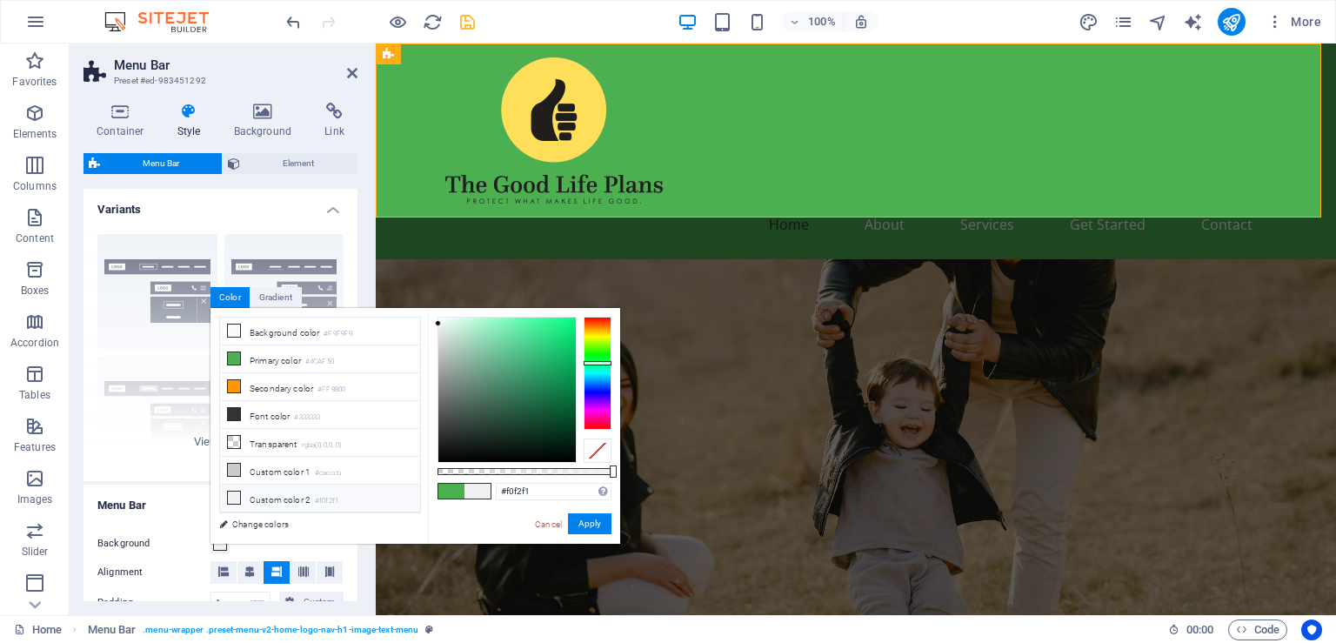
click at [579, 534] on div "Cancel Apply" at bounding box center [572, 524] width 78 height 22
click at [584, 527] on button "Apply" at bounding box center [590, 523] width 44 height 21
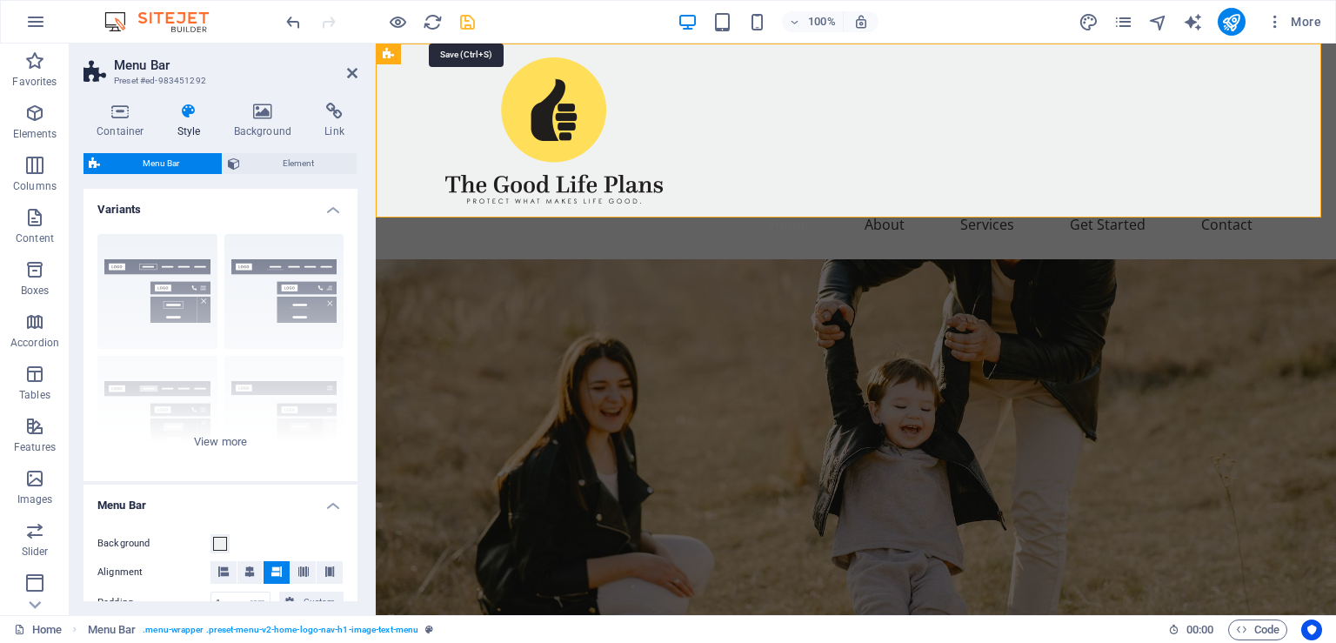
click at [469, 24] on icon "save" at bounding box center [468, 22] width 20 height 20
checkbox input "false"
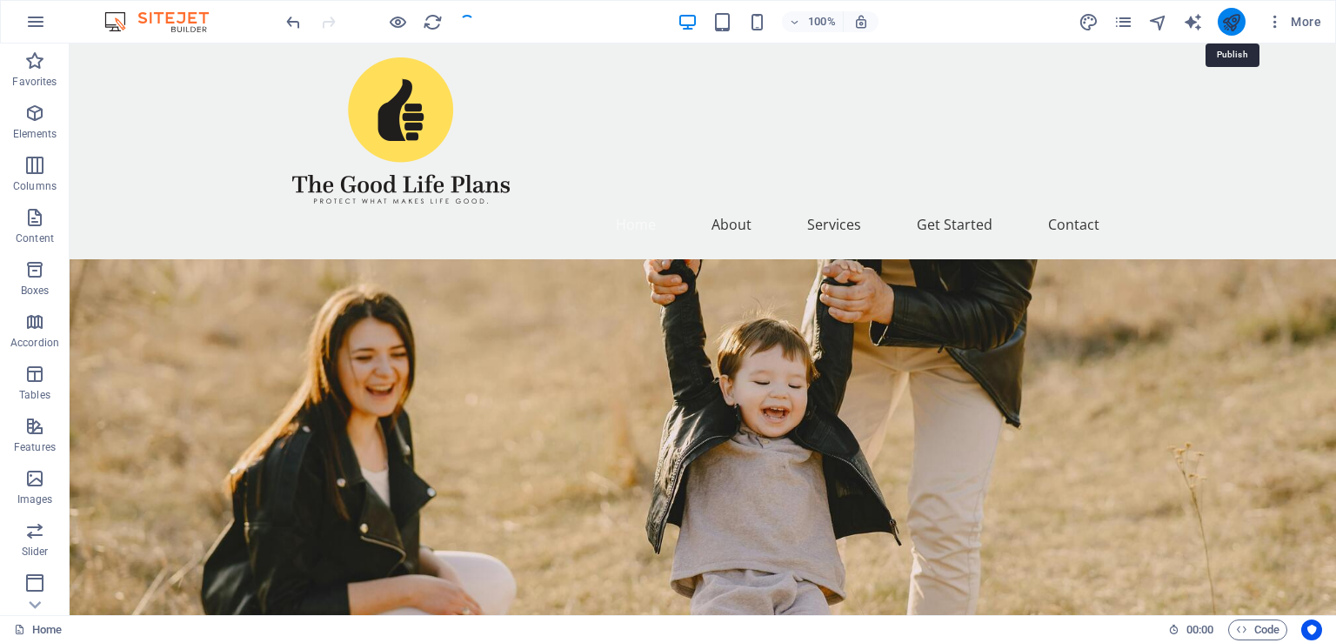
click at [1225, 18] on icon "publish" at bounding box center [1232, 22] width 20 height 20
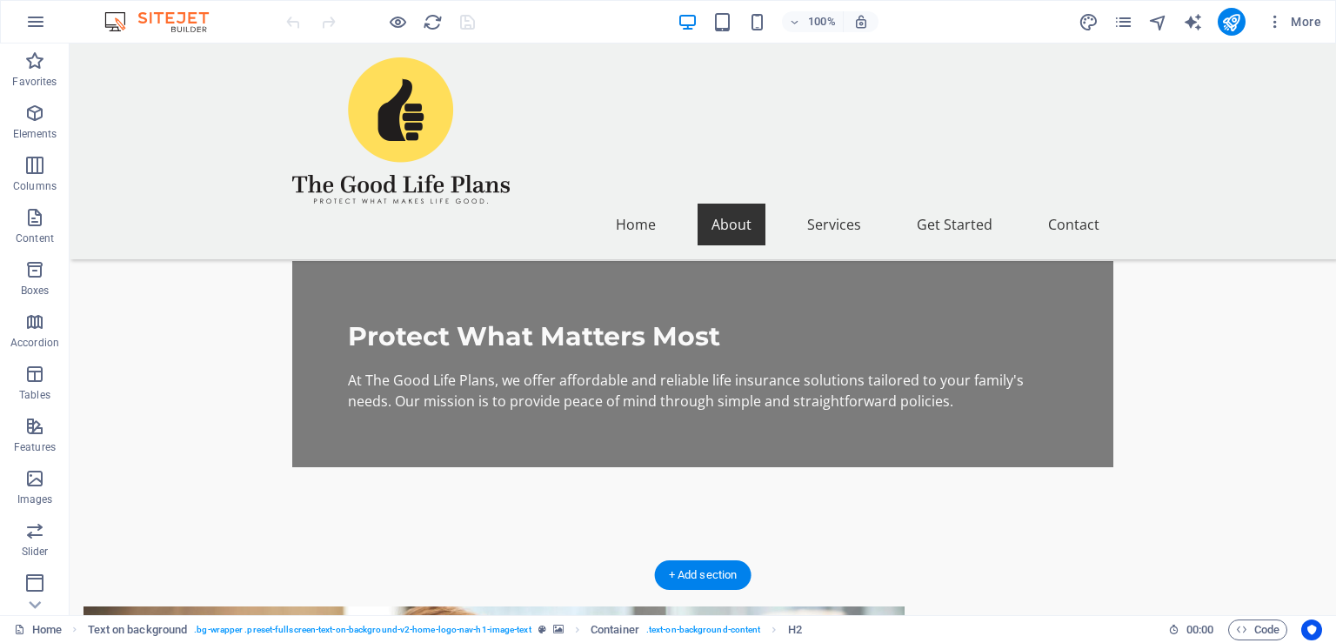
scroll to position [648, 0]
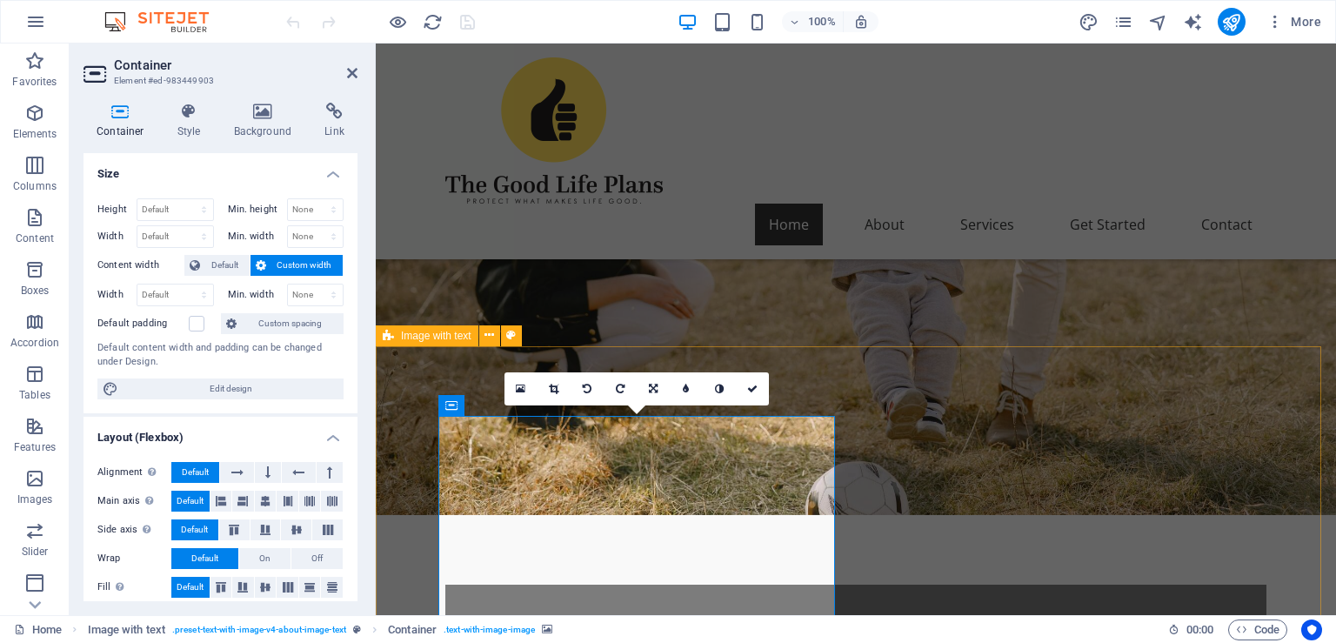
scroll to position [330, 0]
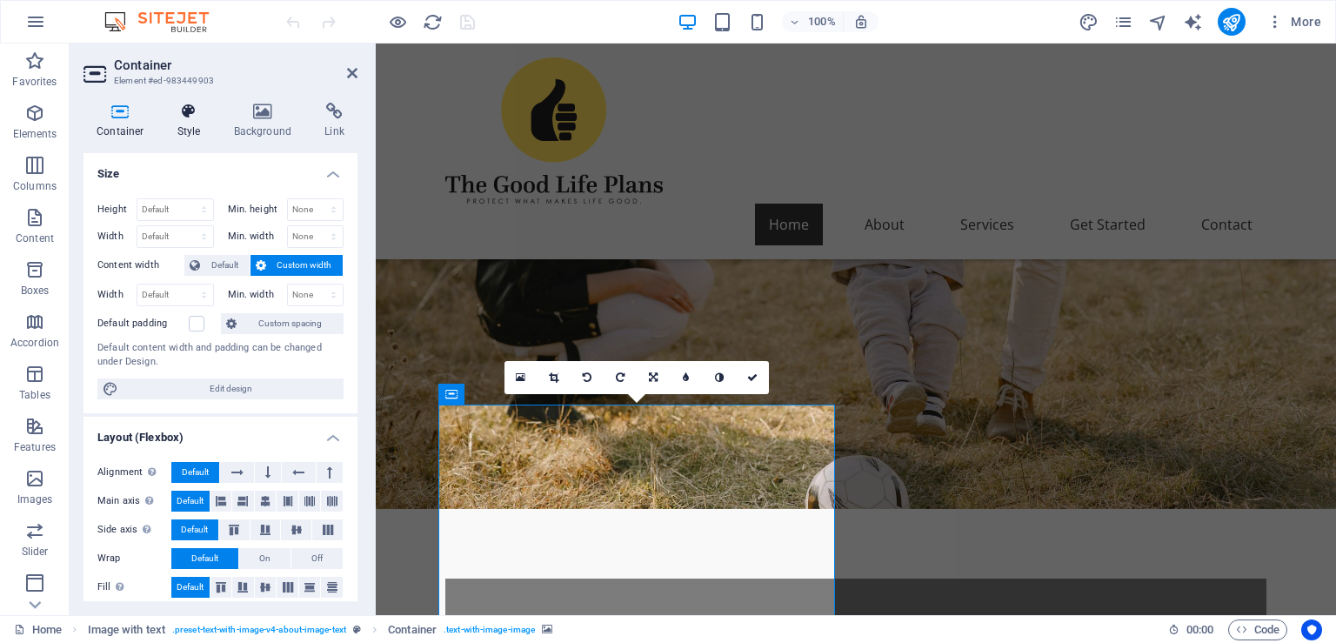
click at [180, 104] on icon at bounding box center [189, 111] width 50 height 17
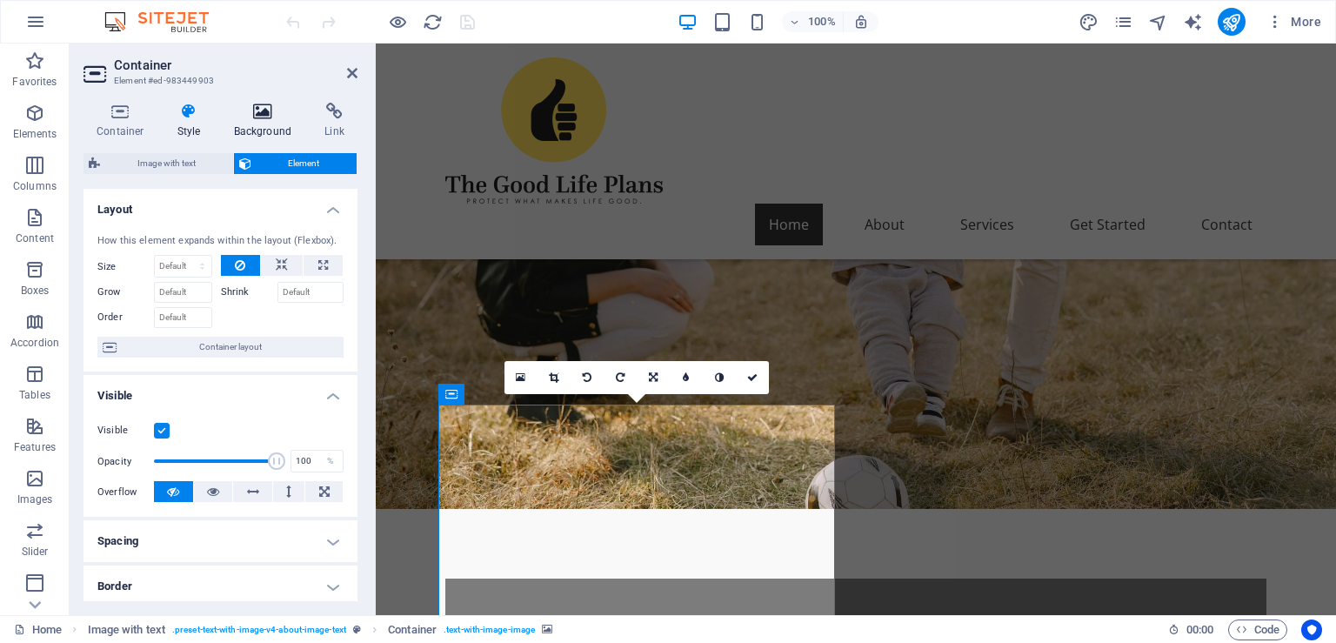
click at [246, 110] on icon at bounding box center [263, 111] width 84 height 17
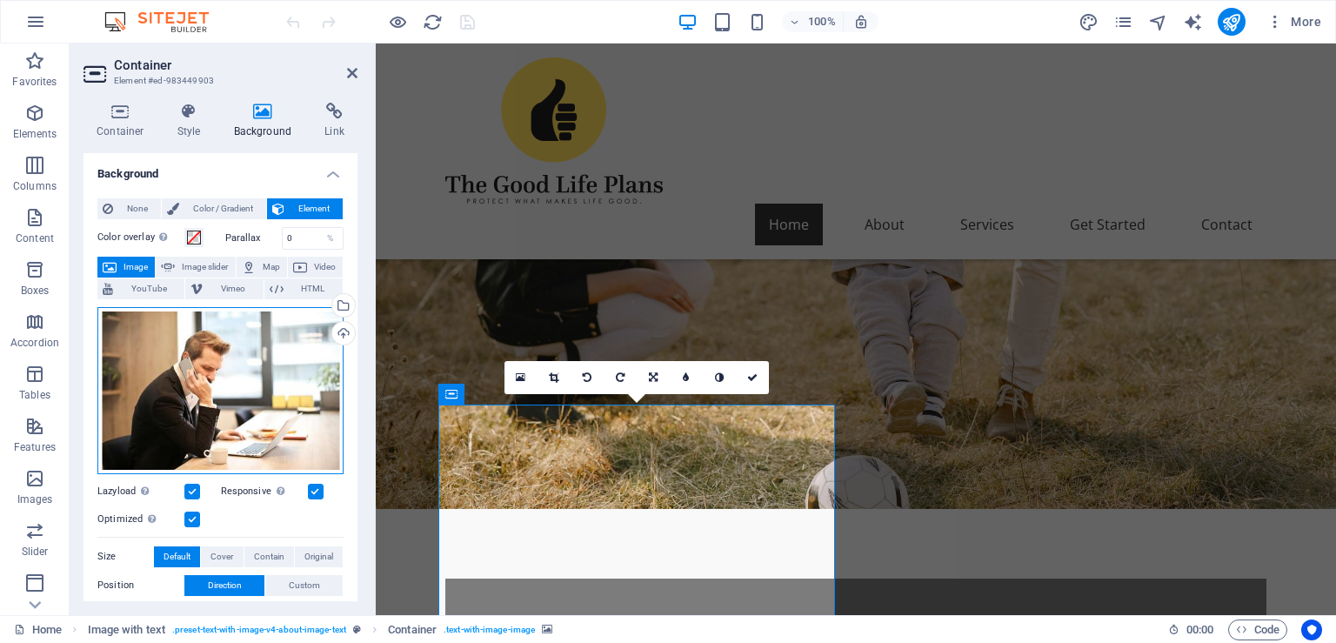
click at [239, 338] on div "Drag files here, click to choose files or select files from Files or our free s…" at bounding box center [220, 390] width 246 height 167
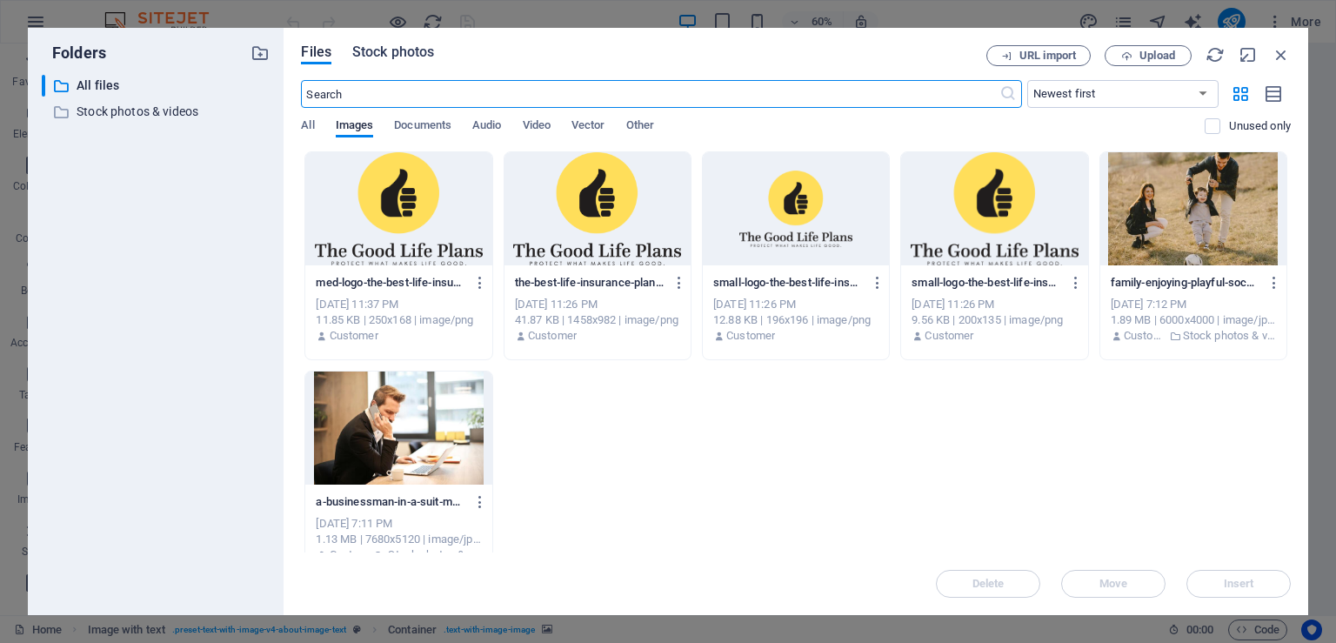
click at [428, 50] on span "Stock photos" at bounding box center [393, 52] width 82 height 21
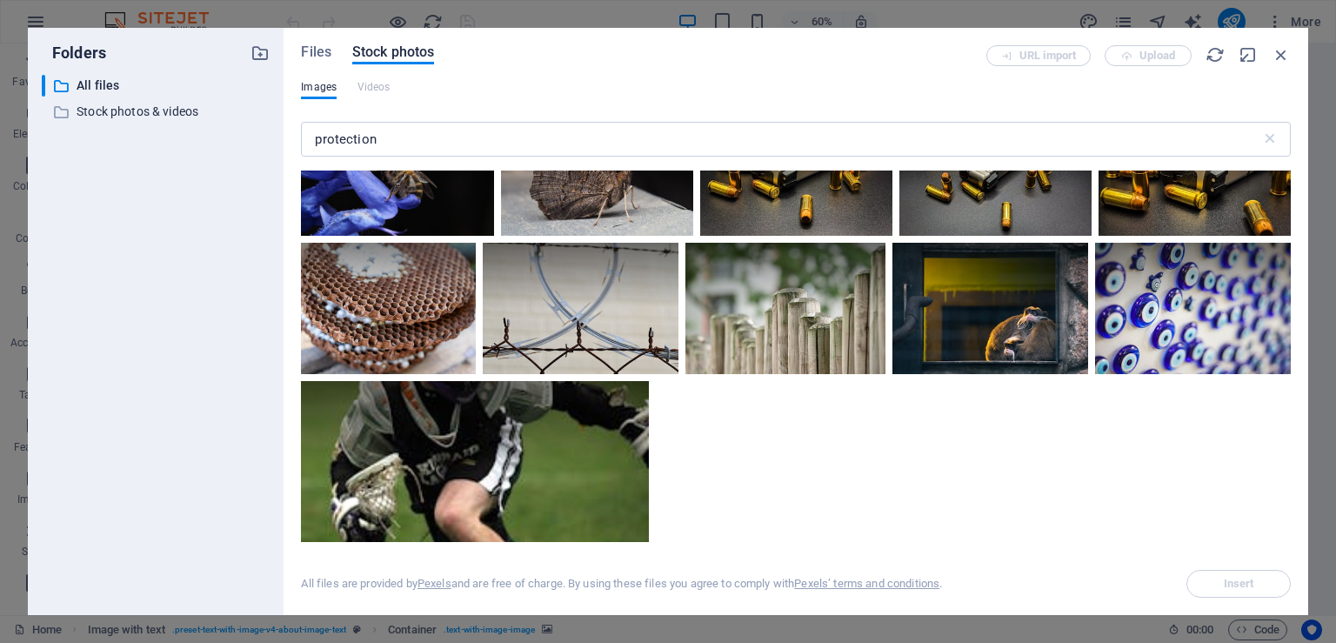
scroll to position [2011, 0]
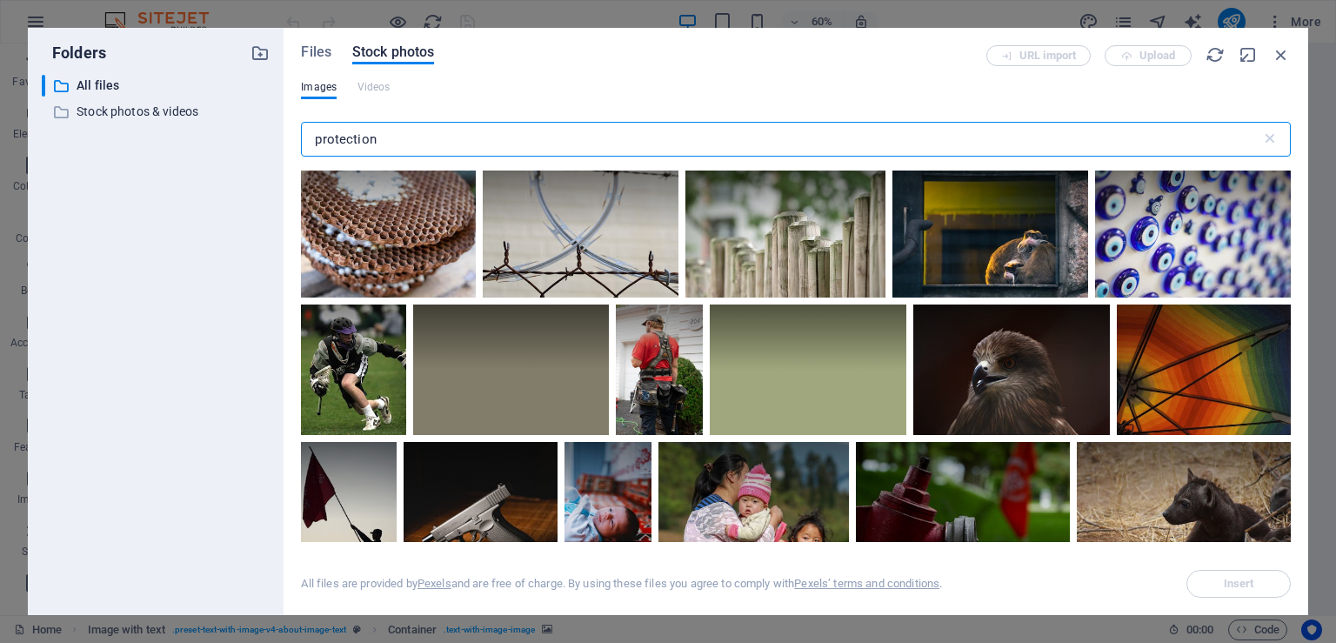
click at [482, 133] on input "protection" at bounding box center [781, 139] width 960 height 35
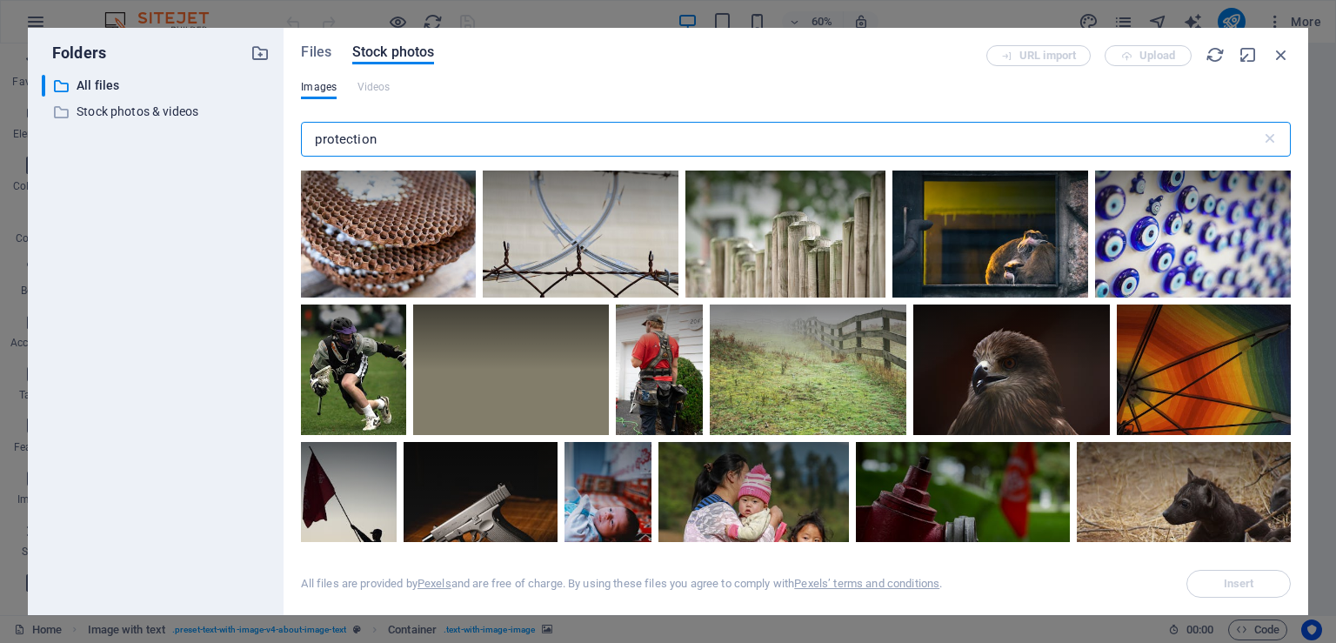
click at [482, 133] on input "protection" at bounding box center [781, 139] width 960 height 35
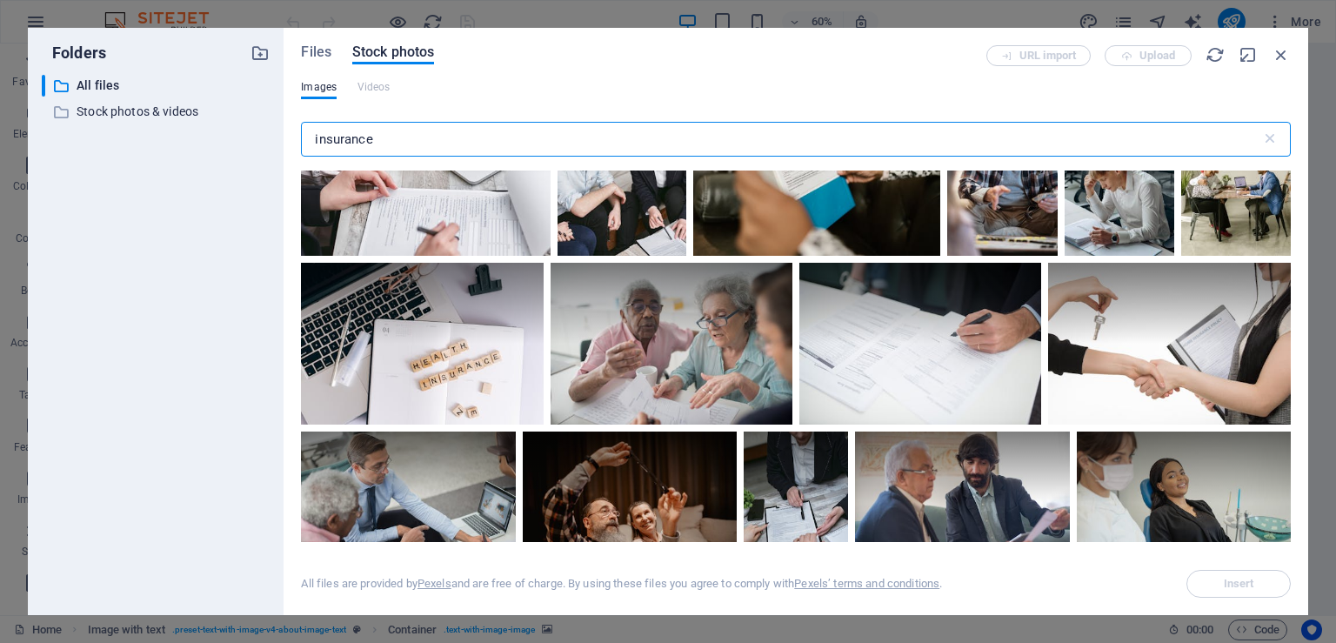
scroll to position [1300, 0]
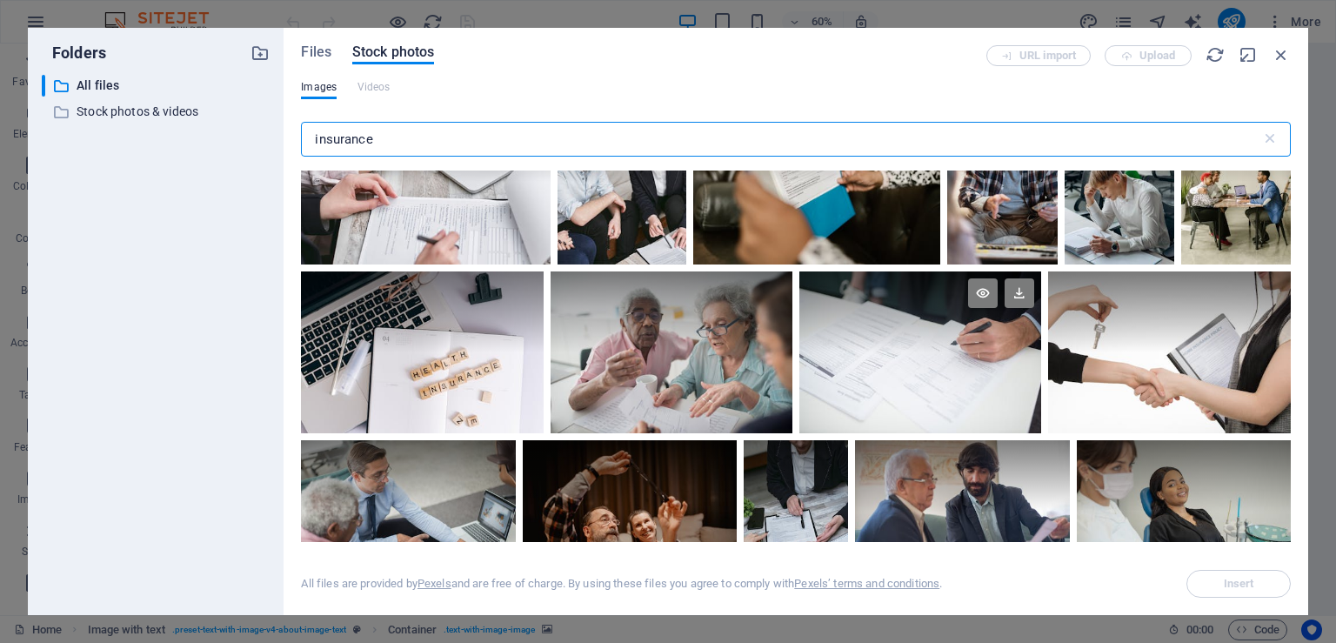
type input "insurance"
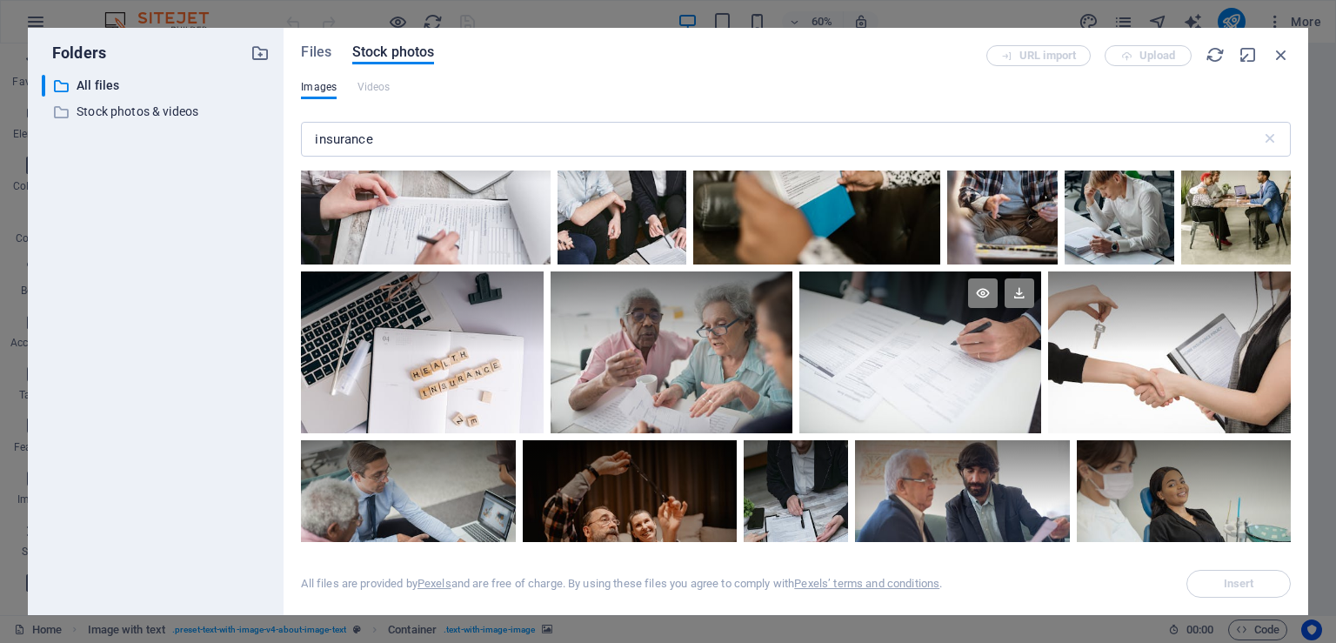
click at [864, 311] on div at bounding box center [921, 311] width 242 height 81
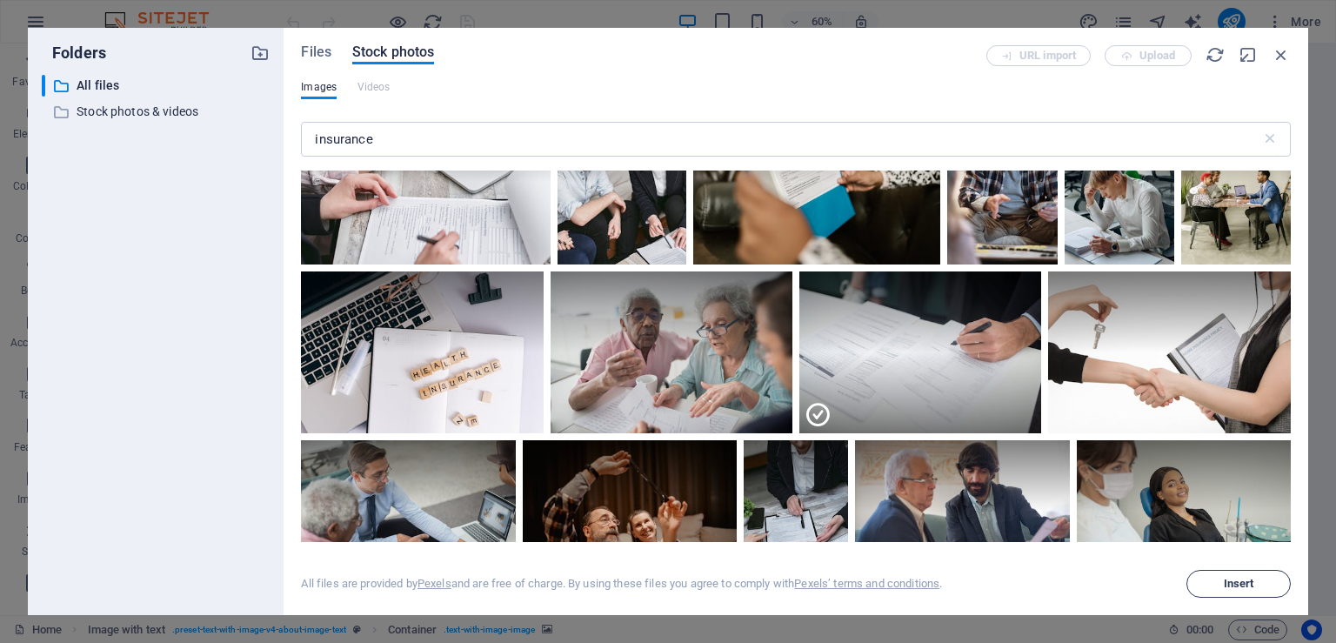
click at [1235, 579] on span "Insert" at bounding box center [1239, 584] width 30 height 10
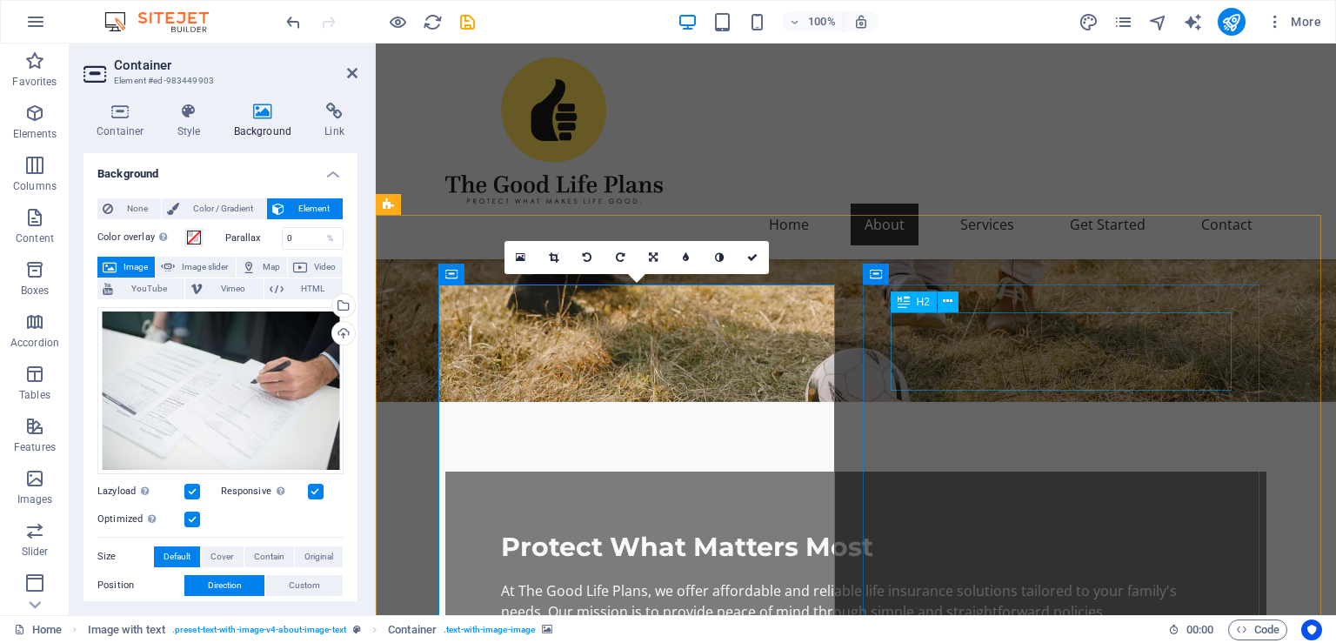
scroll to position [519, 0]
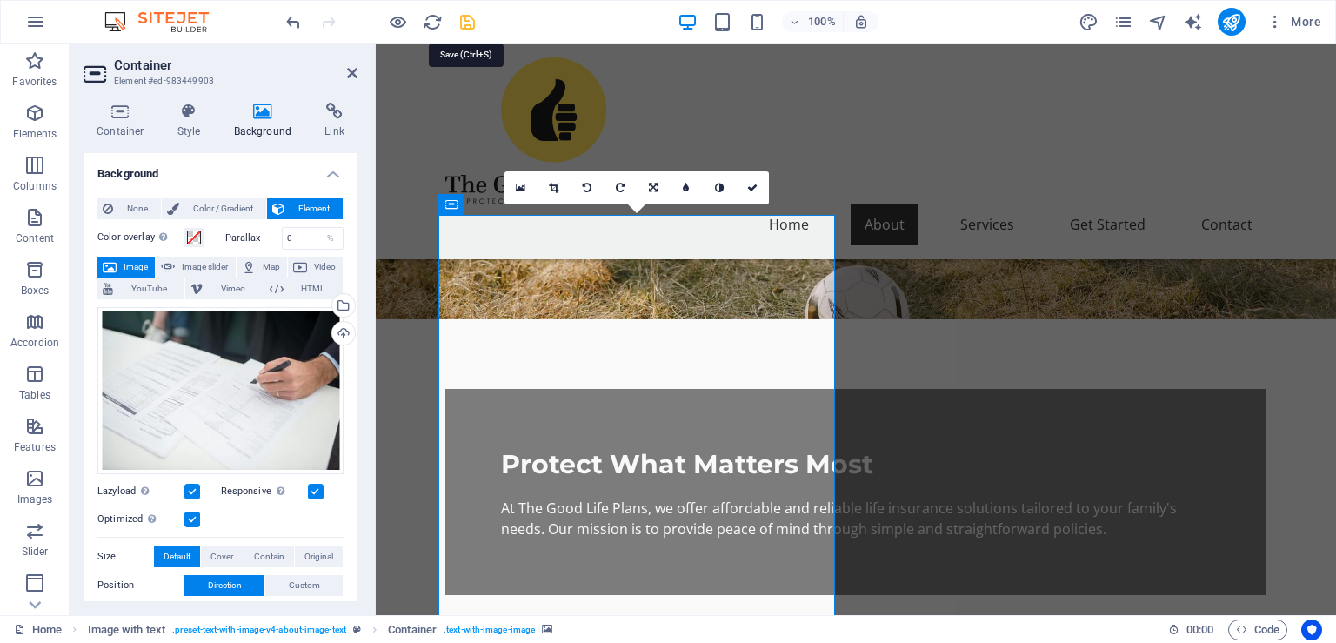
click at [464, 24] on icon "save" at bounding box center [468, 22] width 20 height 20
checkbox input "false"
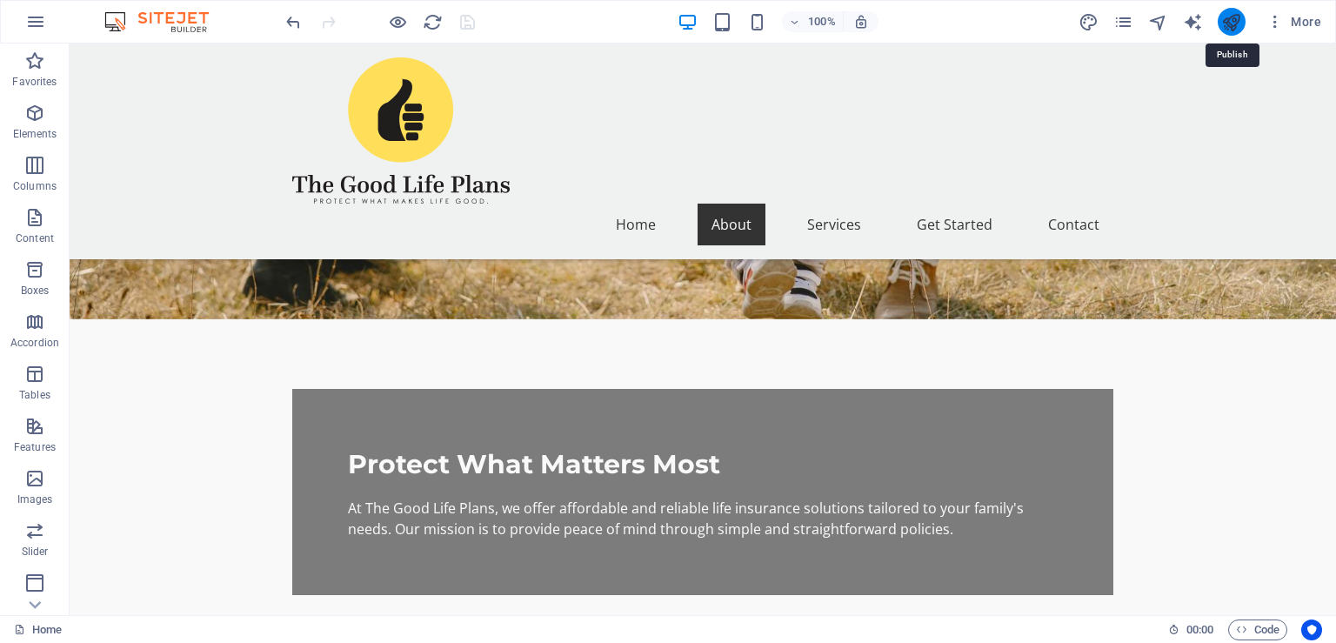
click at [1230, 20] on icon "publish" at bounding box center [1232, 22] width 20 height 20
